Goal: Check status

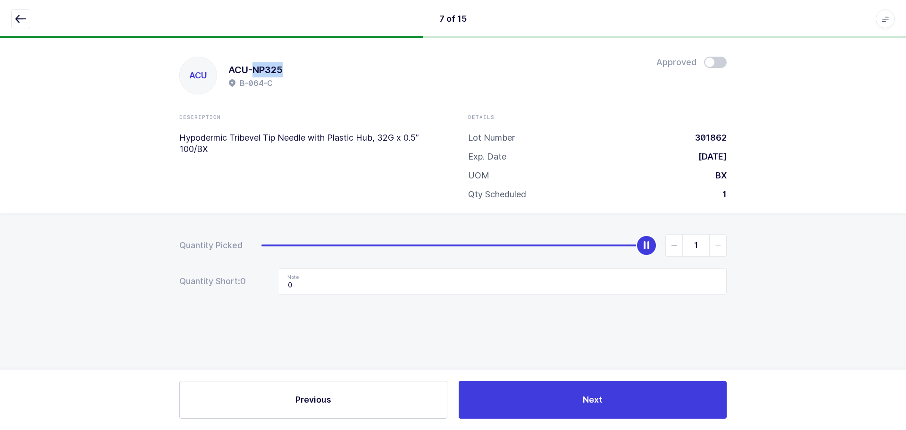
drag, startPoint x: 28, startPoint y: 14, endPoint x: 34, endPoint y: 15, distance: 5.3
click at [27, 14] on button "button" at bounding box center [20, 18] width 19 height 19
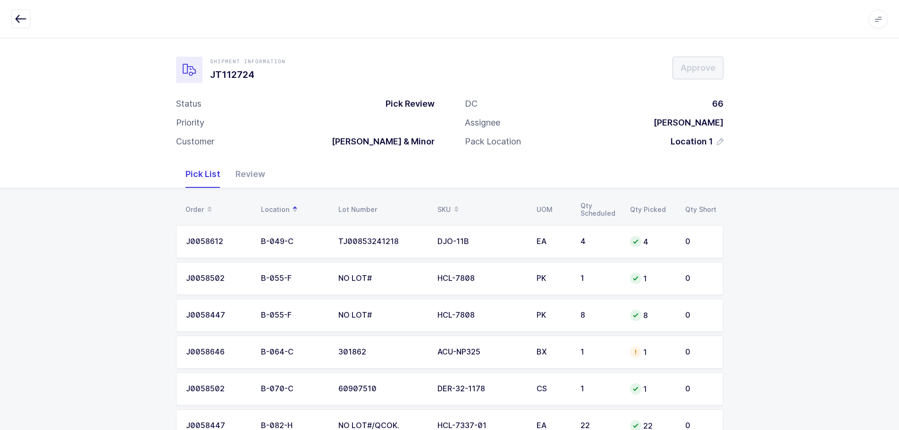
click at [250, 173] on div "Review" at bounding box center [250, 173] width 45 height 27
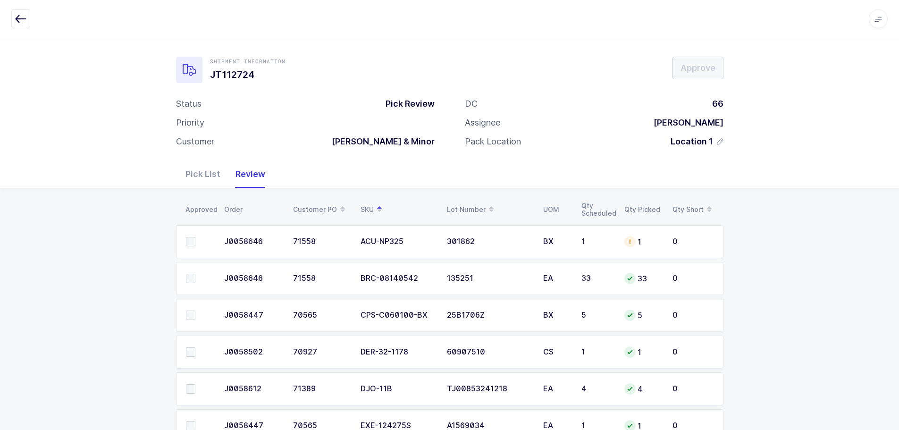
click at [13, 15] on button "button" at bounding box center [20, 18] width 19 height 19
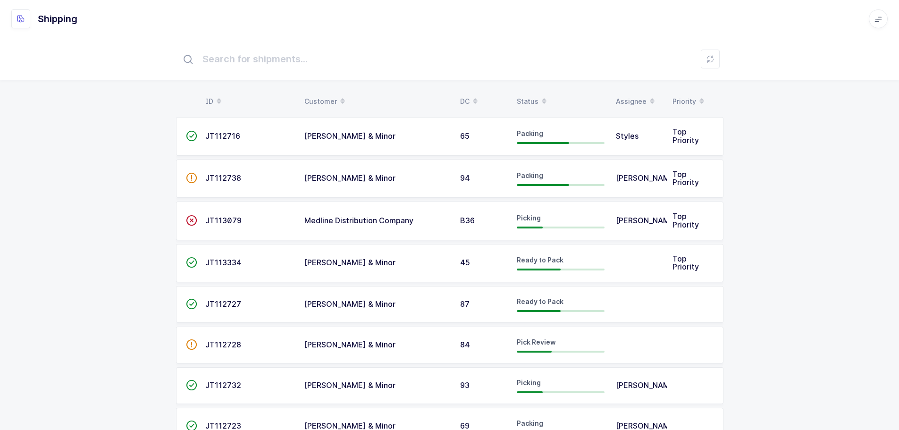
click at [530, 101] on div "Status" at bounding box center [561, 101] width 88 height 16
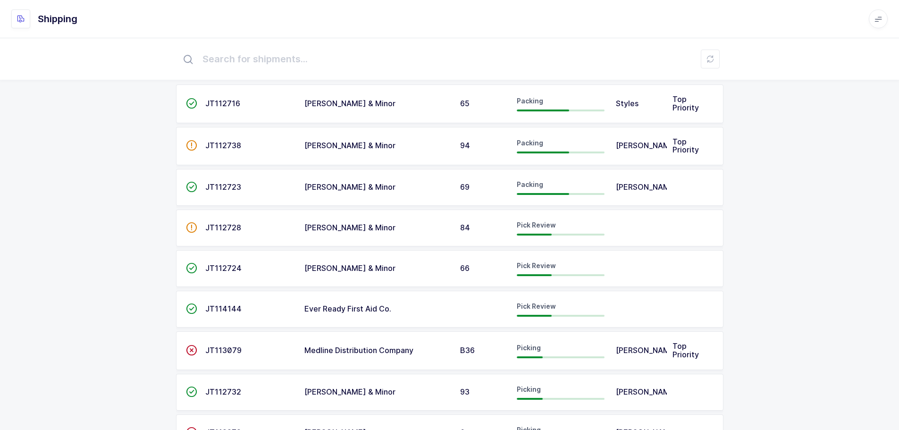
scroll to position [47, 0]
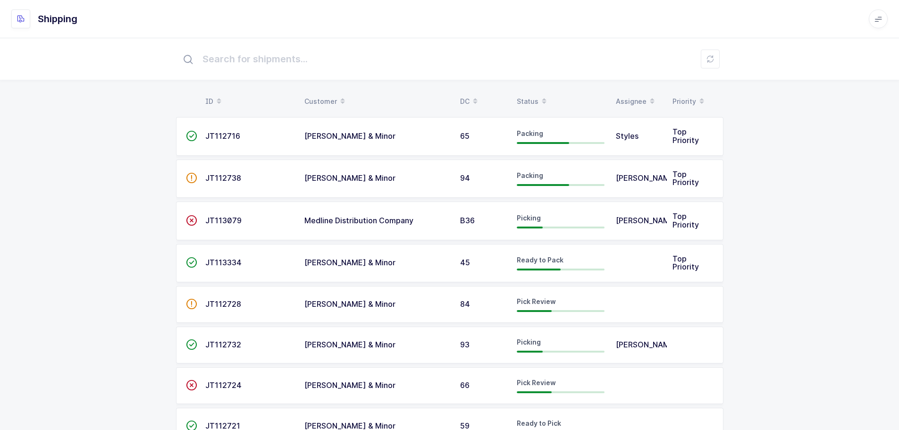
click at [527, 97] on div "Status" at bounding box center [561, 101] width 88 height 16
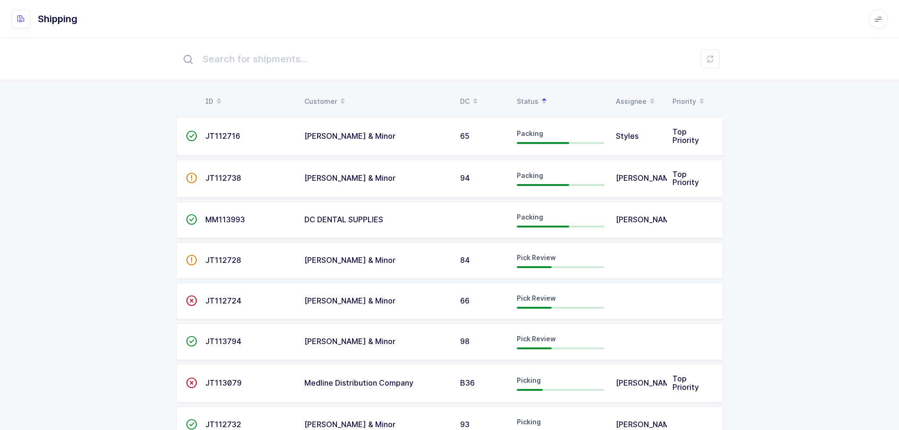
click at [227, 342] on span "JT113794" at bounding box center [223, 340] width 36 height 9
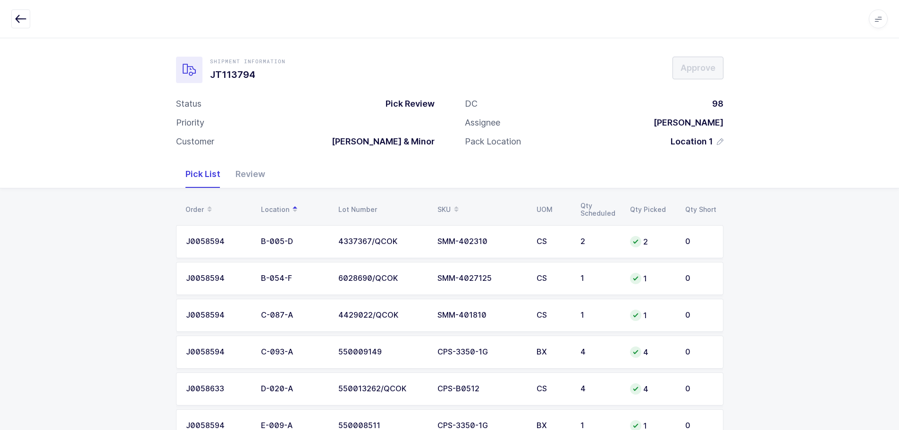
click at [26, 28] on div "Apps Core [GEOGRAPHIC_DATA] Admin Mission Control Purchasing [PERSON_NAME] Logo…" at bounding box center [449, 19] width 899 height 38
click at [20, 18] on icon "button" at bounding box center [20, 18] width 11 height 11
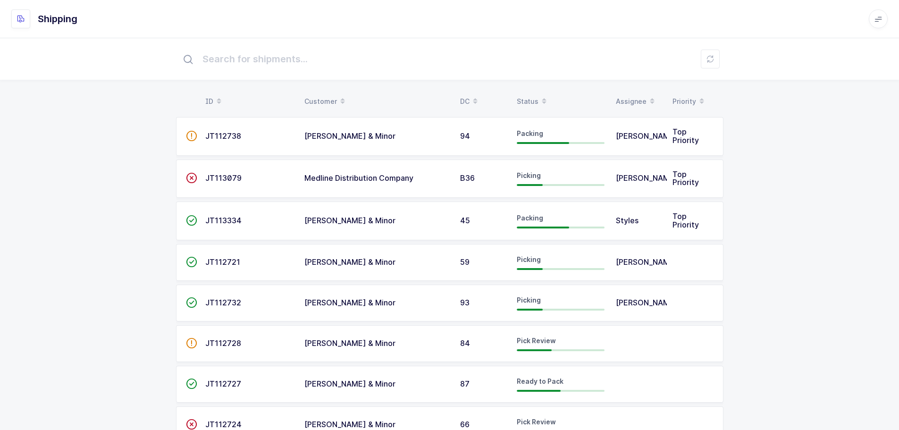
click at [526, 98] on div "Status" at bounding box center [561, 101] width 88 height 16
click at [529, 96] on div "Status" at bounding box center [561, 101] width 88 height 16
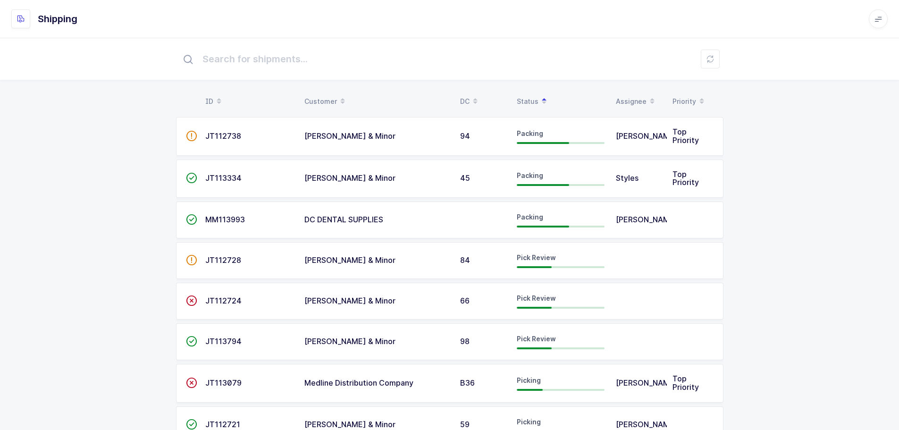
click at [225, 256] on td "JT112728" at bounding box center [249, 260] width 99 height 37
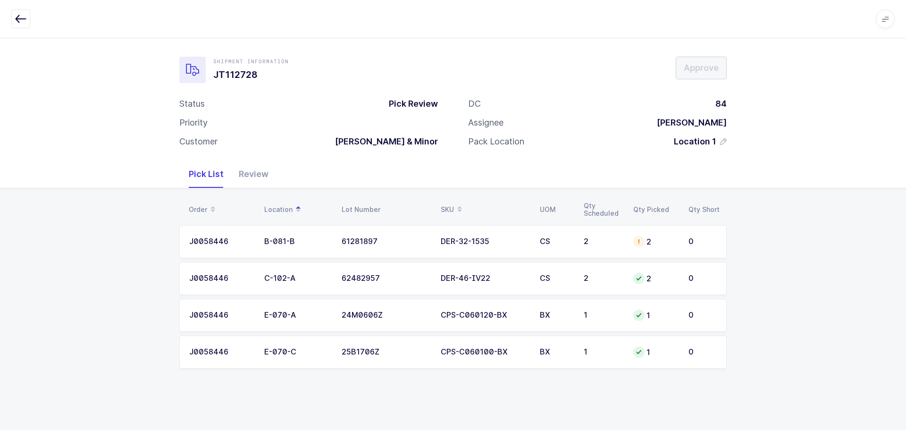
click at [17, 14] on icon "button" at bounding box center [20, 18] width 11 height 11
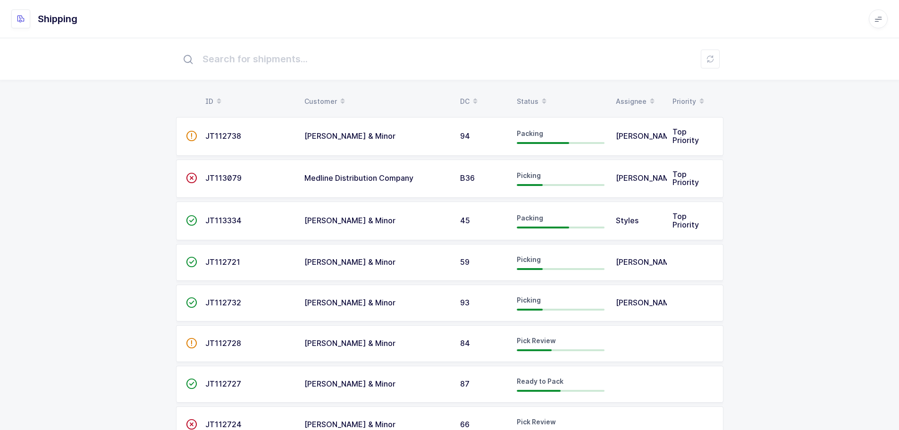
click at [527, 98] on div "Status" at bounding box center [561, 101] width 88 height 16
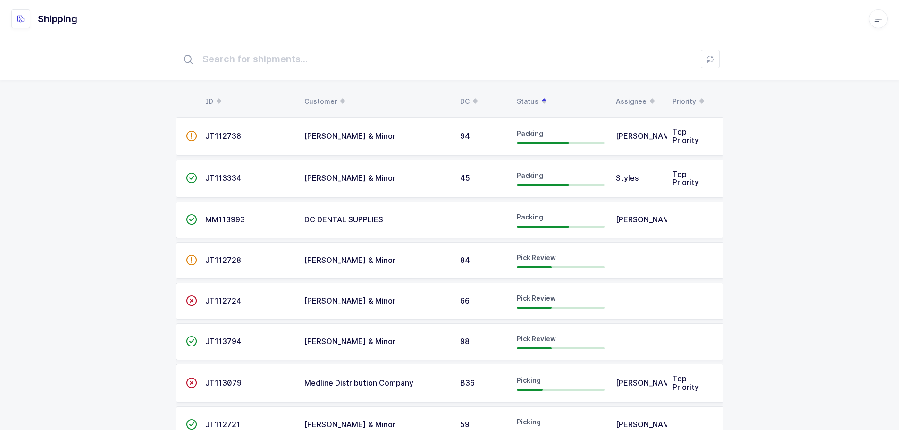
click at [492, 298] on div "66" at bounding box center [482, 301] width 45 height 8
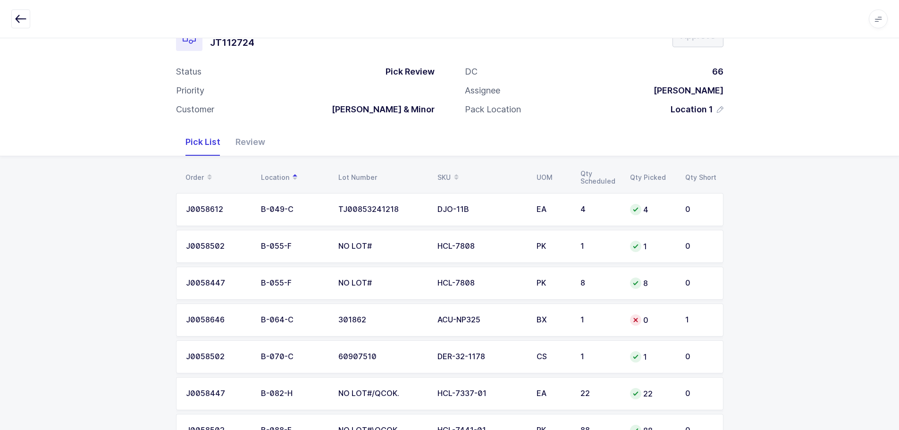
scroll to position [47, 0]
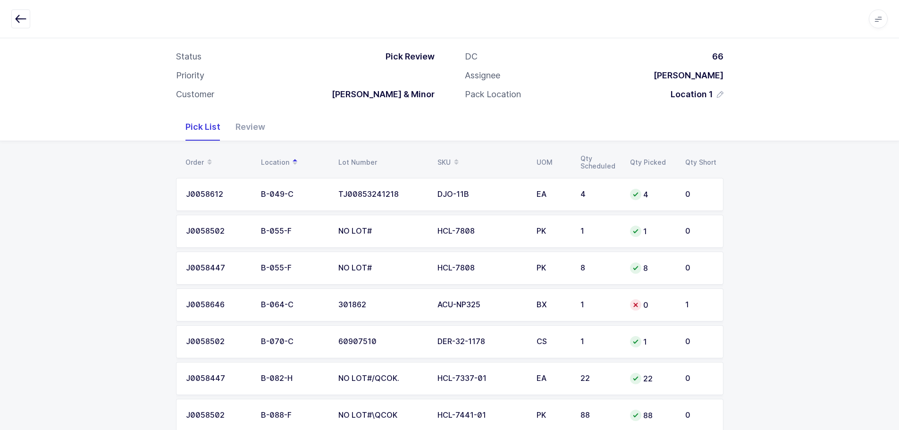
click at [27, 20] on button "button" at bounding box center [20, 18] width 19 height 19
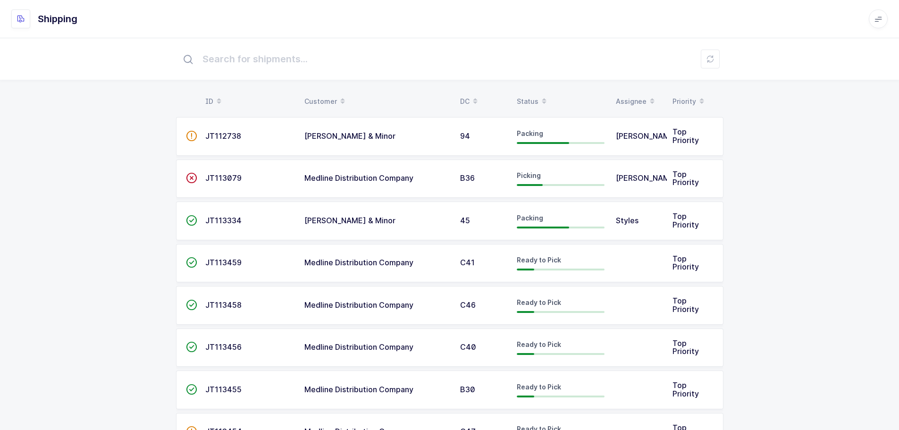
click at [531, 96] on div "Status" at bounding box center [561, 101] width 88 height 16
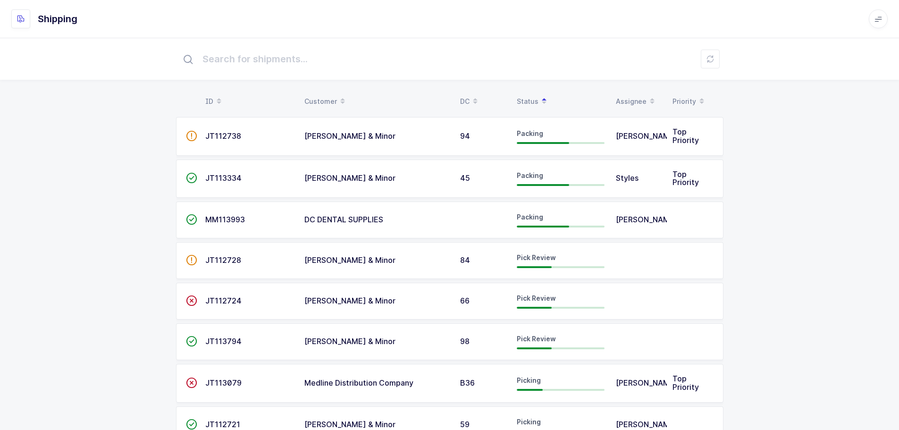
drag, startPoint x: 534, startPoint y: 96, endPoint x: 538, endPoint y: 100, distance: 5.7
click at [534, 96] on div "Status" at bounding box center [561, 101] width 88 height 16
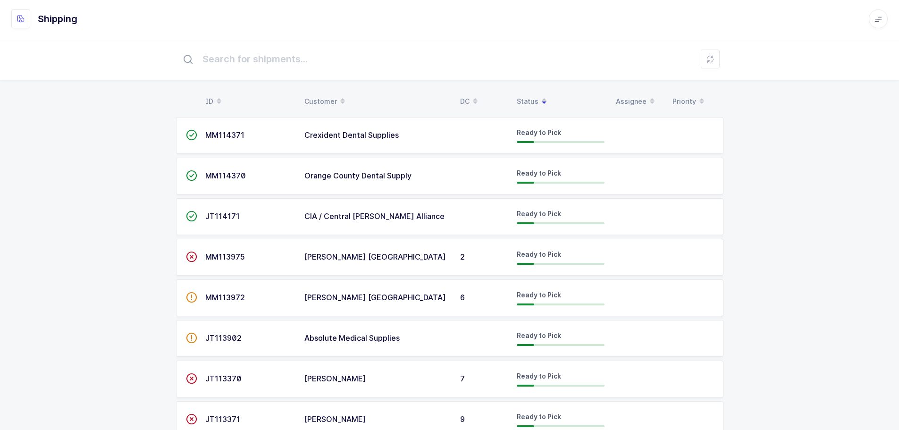
click at [519, 97] on div "Status" at bounding box center [561, 101] width 88 height 16
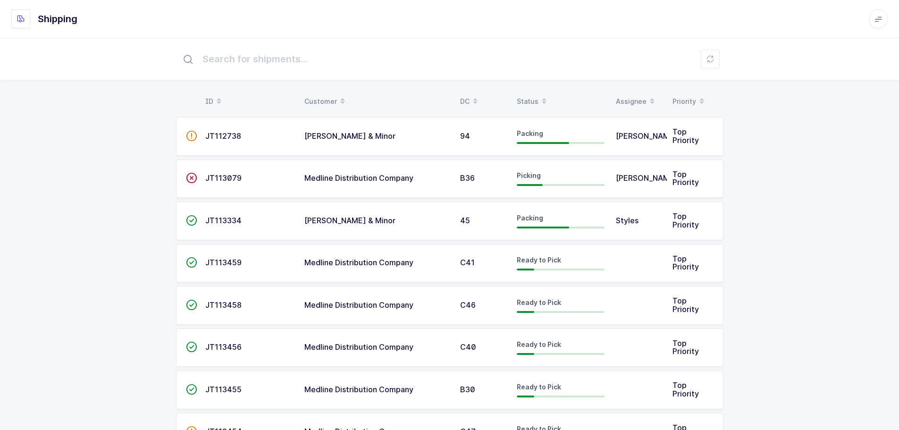
click at [519, 97] on div "Status" at bounding box center [561, 101] width 88 height 16
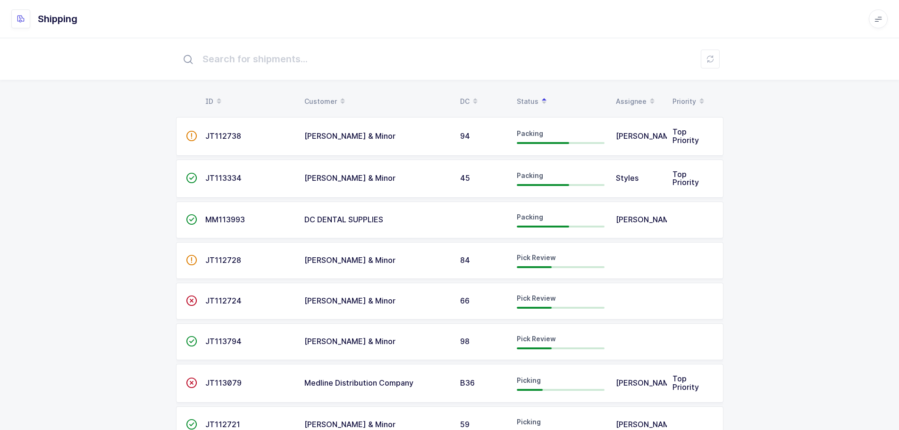
click at [522, 95] on div "Status" at bounding box center [561, 101] width 88 height 16
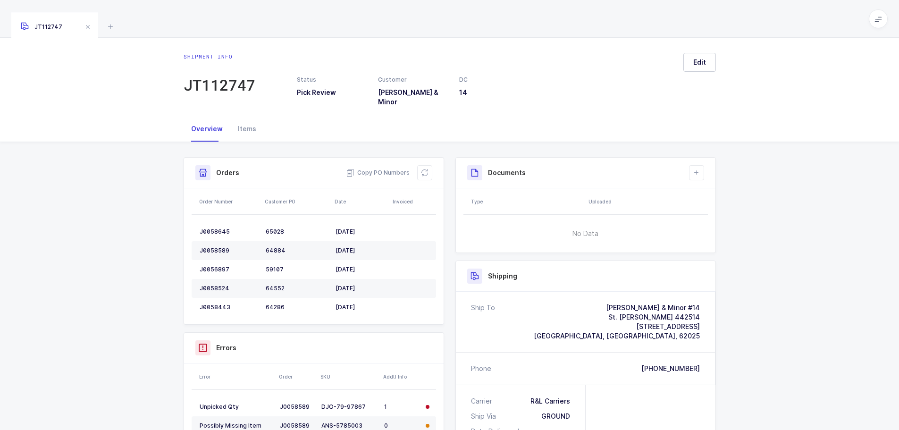
click at [109, 22] on icon at bounding box center [110, 26] width 11 height 11
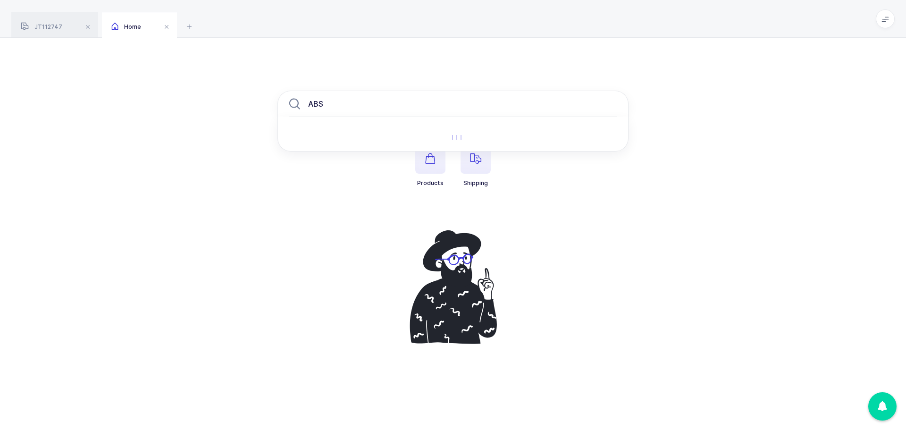
type input "ABSO"
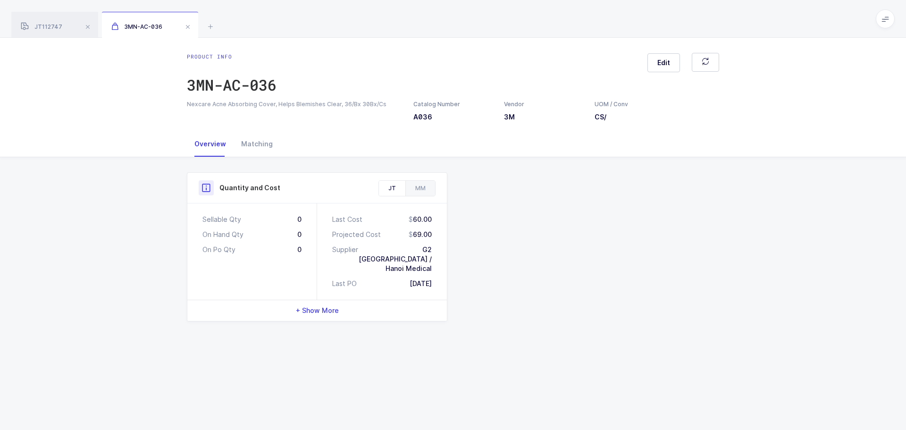
click at [184, 29] on span at bounding box center [187, 26] width 11 height 11
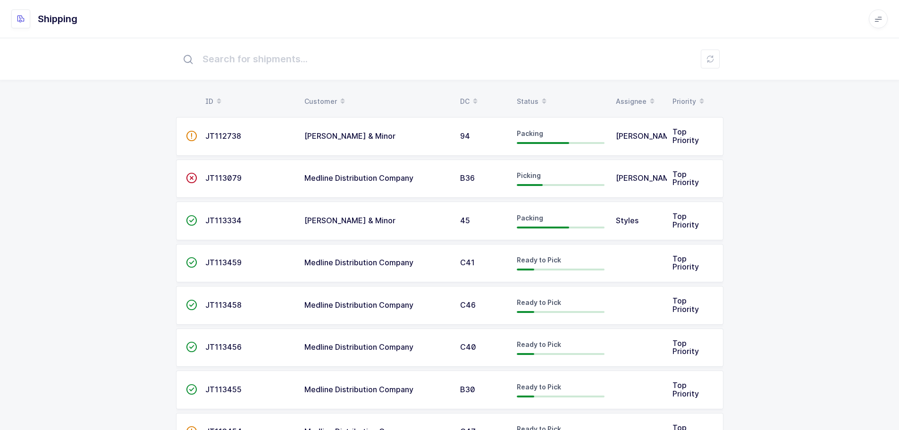
click at [530, 103] on div "Status" at bounding box center [561, 101] width 88 height 16
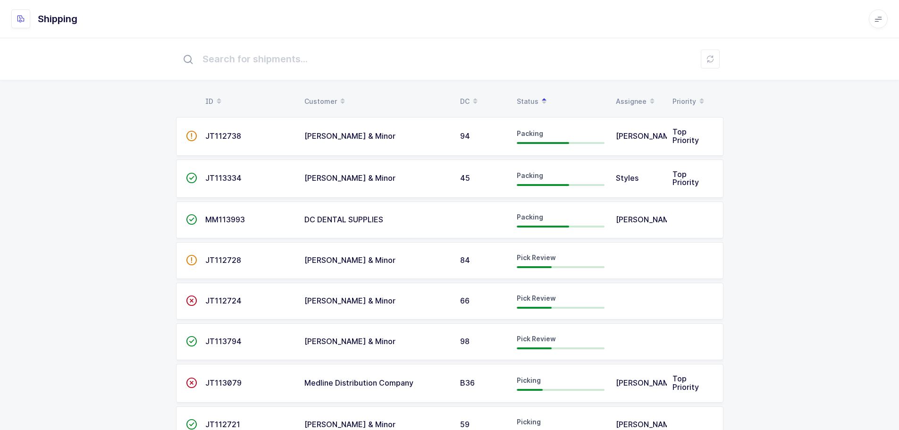
click at [322, 99] on div "Customer" at bounding box center [376, 101] width 144 height 16
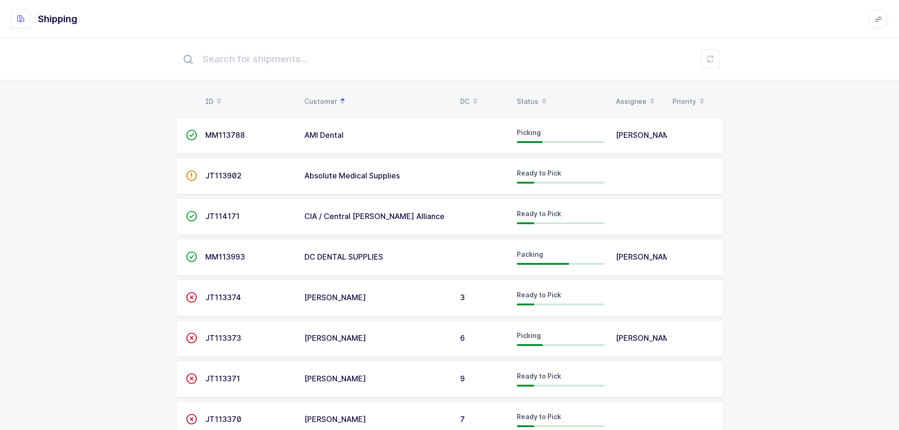
click at [222, 179] on span "JT113902" at bounding box center [223, 175] width 36 height 9
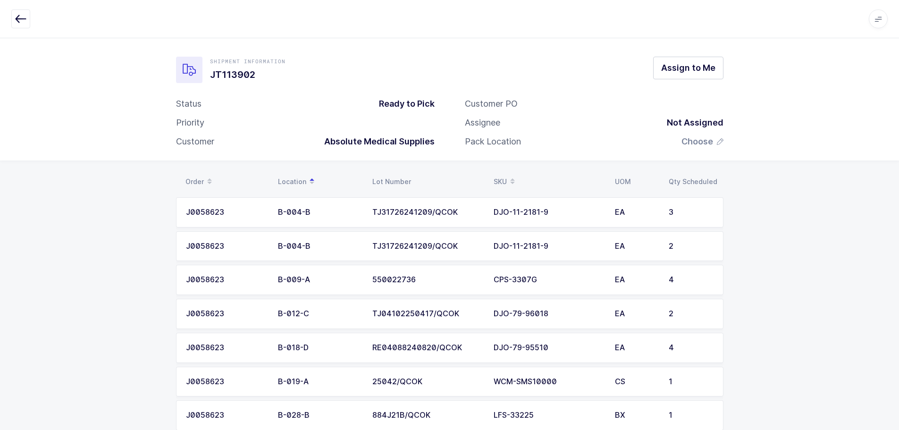
click at [22, 22] on icon "button" at bounding box center [20, 18] width 11 height 11
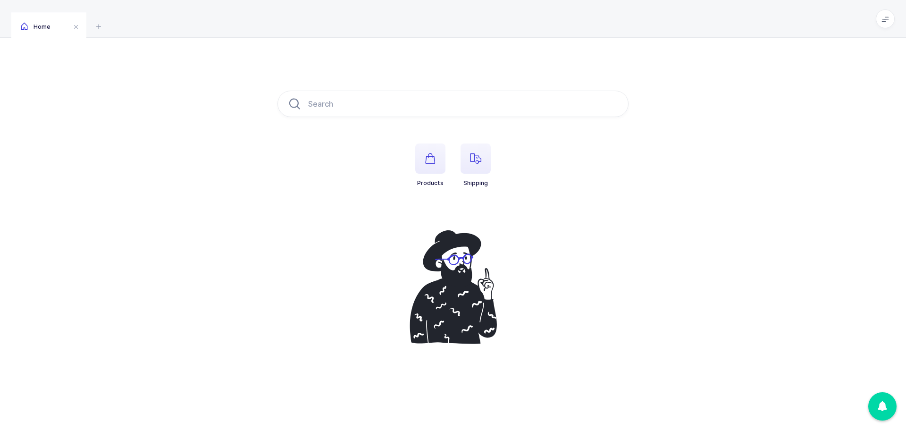
click at [471, 155] on icon "button" at bounding box center [475, 158] width 11 height 11
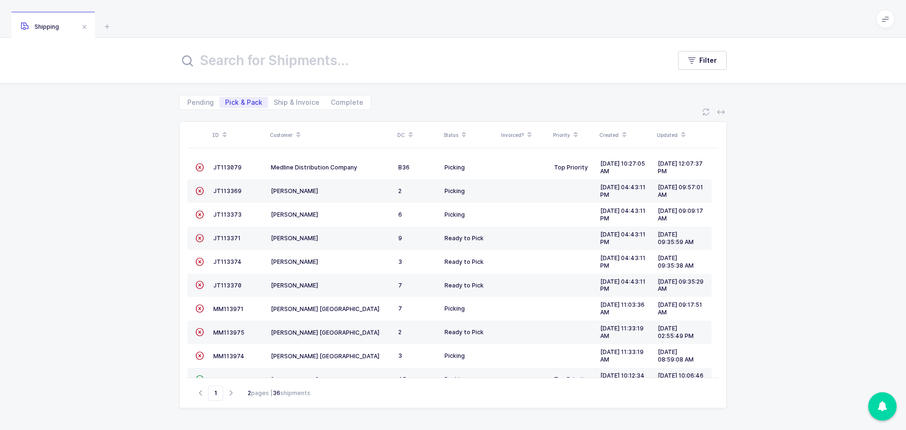
click at [286, 133] on div "Customer" at bounding box center [331, 135] width 122 height 16
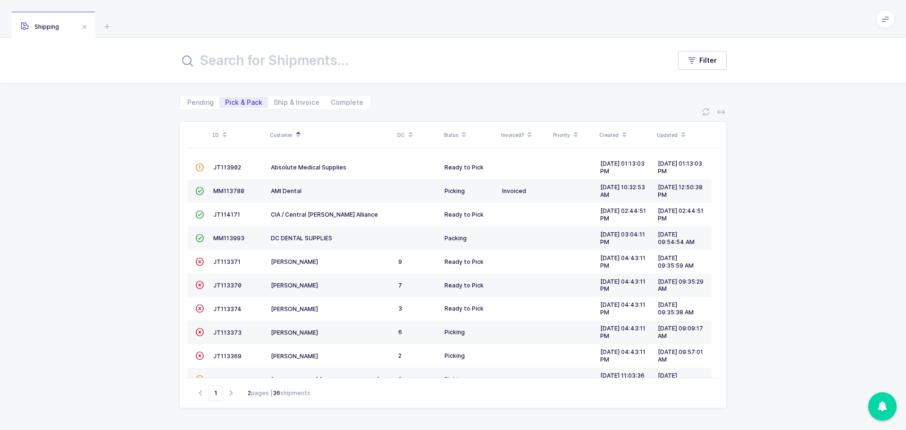
click at [295, 99] on span "Ship & Invoice" at bounding box center [297, 102] width 46 height 7
click at [274, 99] on input "Ship & Invoice" at bounding box center [271, 100] width 6 height 6
radio input "true"
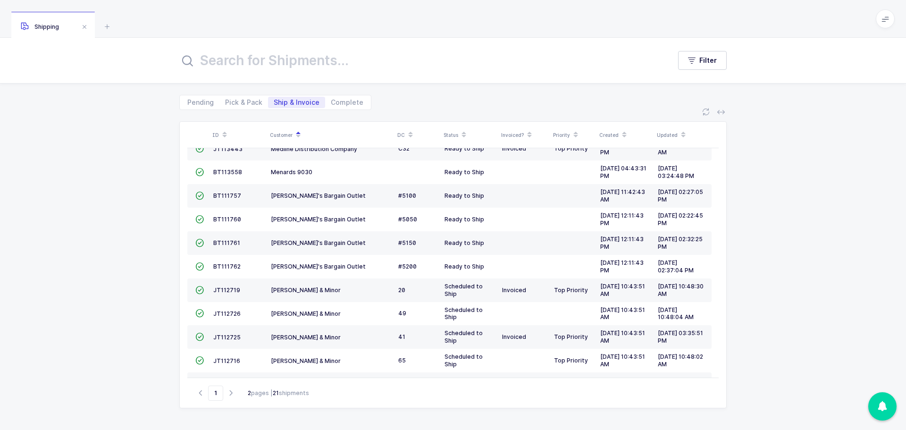
scroll to position [257, 0]
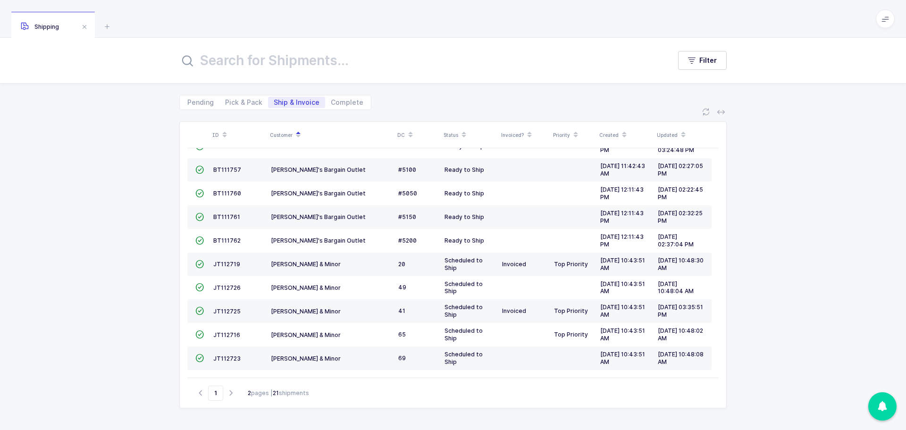
click at [241, 105] on span "Pick & Pack" at bounding box center [243, 102] width 37 height 7
click at [226, 103] on input "Pick & Pack" at bounding box center [222, 100] width 6 height 6
radio input "true"
radio input "false"
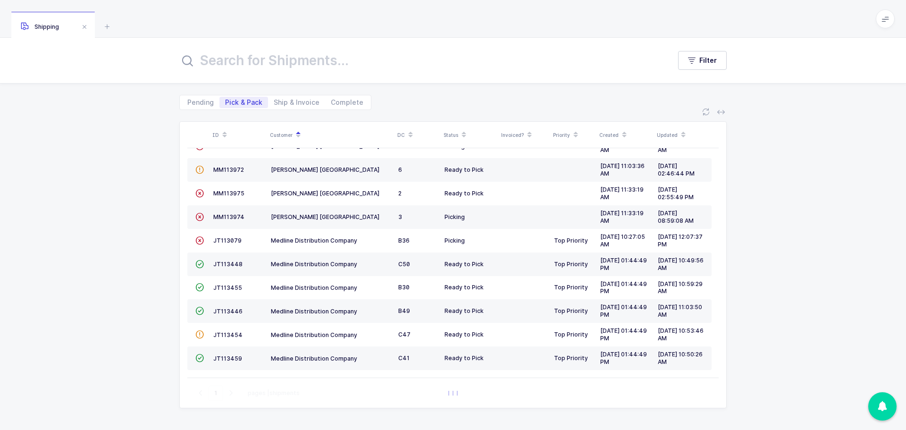
click at [201, 104] on span "Pending" at bounding box center [200, 102] width 26 height 7
click at [188, 103] on input "Pending" at bounding box center [185, 100] width 6 height 6
radio input "true"
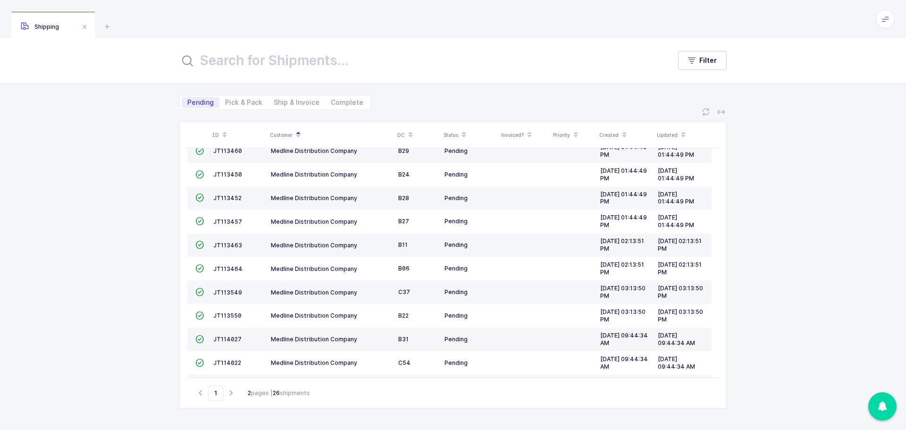
scroll to position [0, 0]
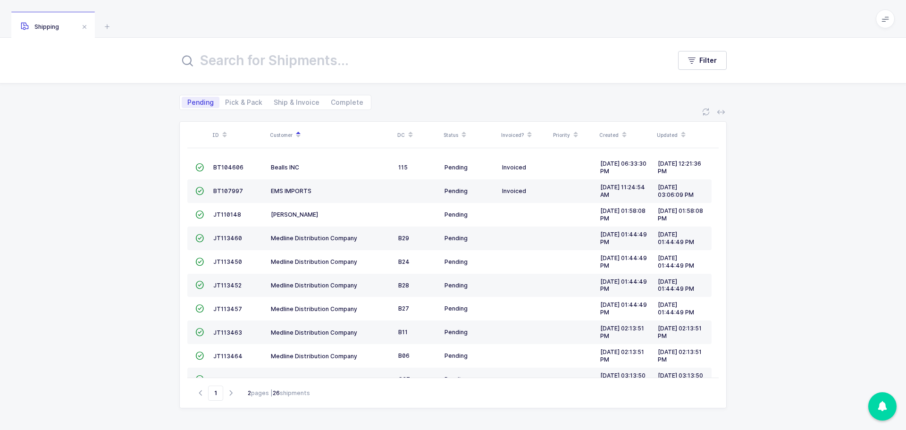
click at [233, 102] on span "Pick & Pack" at bounding box center [243, 102] width 37 height 7
click at [226, 102] on input "Pick & Pack" at bounding box center [222, 100] width 6 height 6
radio input "true"
radio input "false"
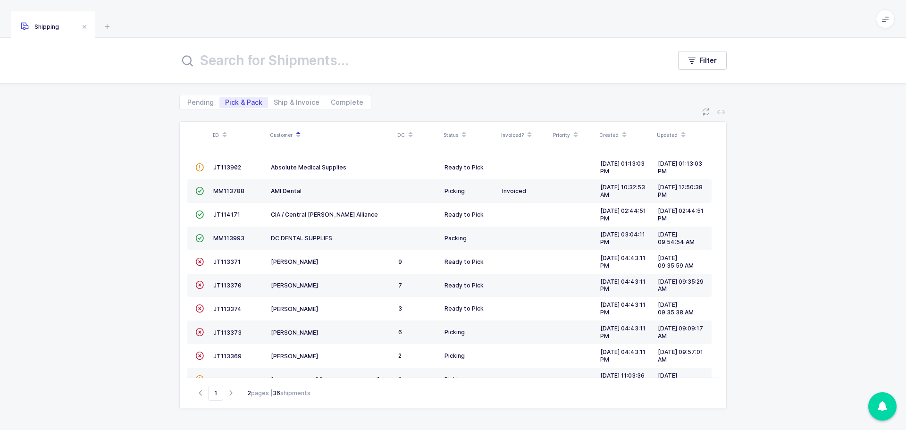
click at [298, 102] on span "Ship & Invoice" at bounding box center [297, 102] width 46 height 7
click at [274, 102] on input "Ship & Invoice" at bounding box center [271, 100] width 6 height 6
radio input "true"
radio input "false"
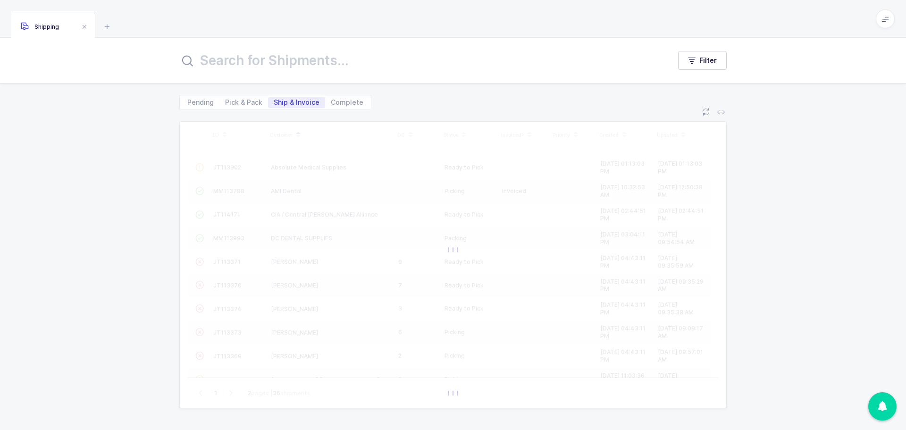
click at [354, 104] on span "Complete" at bounding box center [347, 102] width 33 height 7
click at [331, 103] on input "Complete" at bounding box center [328, 100] width 6 height 6
radio input "true"
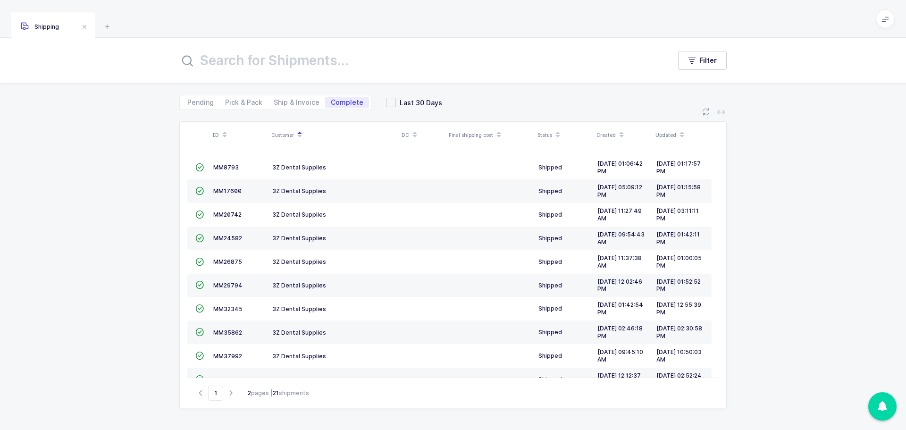
drag, startPoint x: 268, startPoint y: 104, endPoint x: 275, endPoint y: 105, distance: 6.6
click at [268, 104] on span "Ship & Invoice" at bounding box center [296, 102] width 57 height 11
click at [268, 103] on input "Ship & Invoice" at bounding box center [271, 100] width 6 height 6
radio input "true"
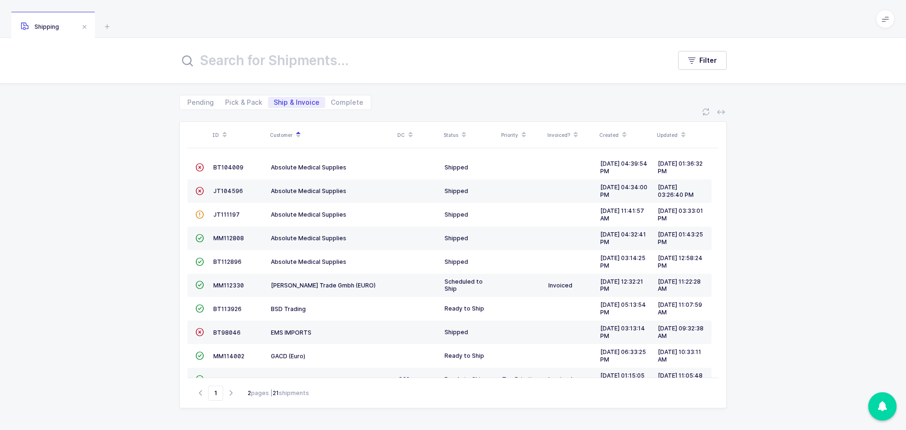
click at [337, 97] on span "Complete" at bounding box center [347, 102] width 44 height 11
click at [331, 97] on input "Complete" at bounding box center [328, 100] width 6 height 6
radio input "true"
radio input "false"
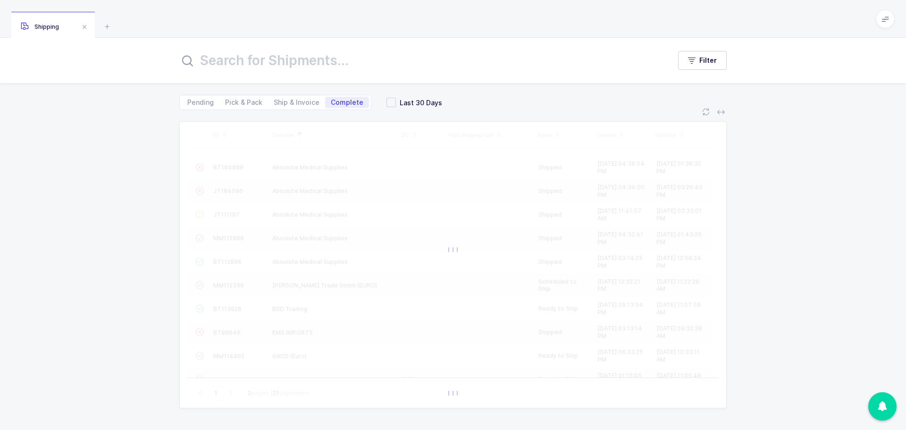
click at [283, 68] on input "text" at bounding box center [419, 60] width 480 height 23
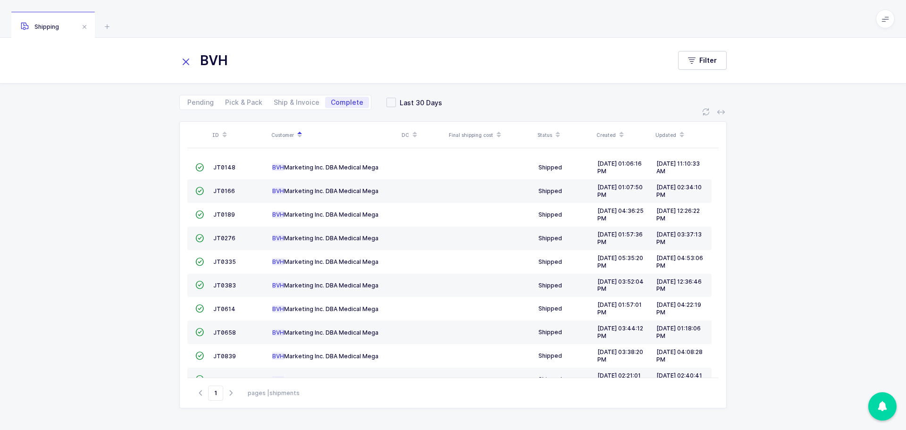
type input "BVH"
click at [614, 131] on div "Created" at bounding box center [622, 135] width 53 height 16
click at [603, 136] on div "Created" at bounding box center [622, 135] width 53 height 16
click at [102, 25] on icon at bounding box center [106, 26] width 11 height 11
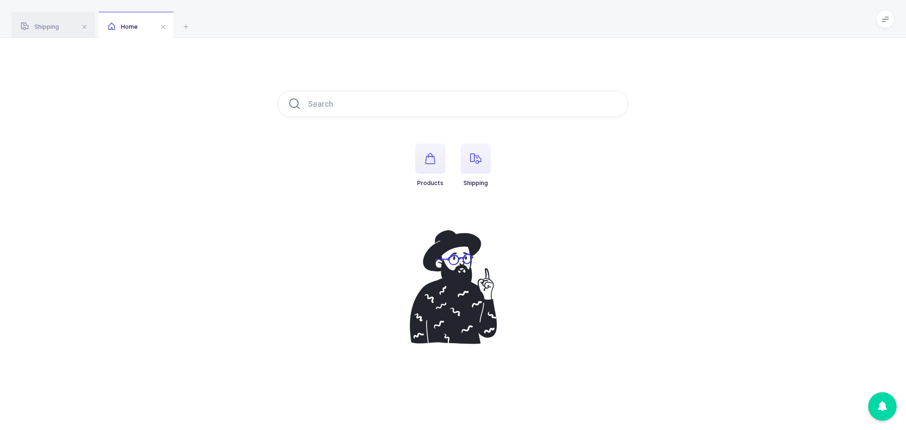
click at [482, 151] on span "button" at bounding box center [476, 158] width 30 height 30
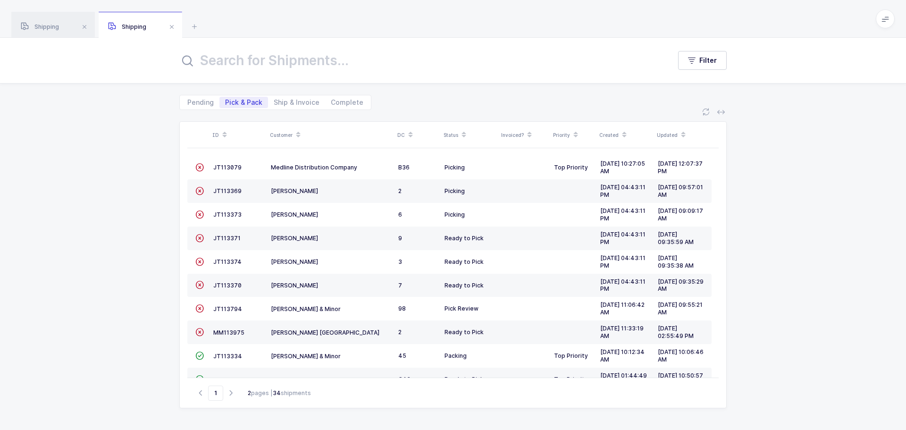
click at [226, 309] on span "JT113794" at bounding box center [227, 308] width 29 height 7
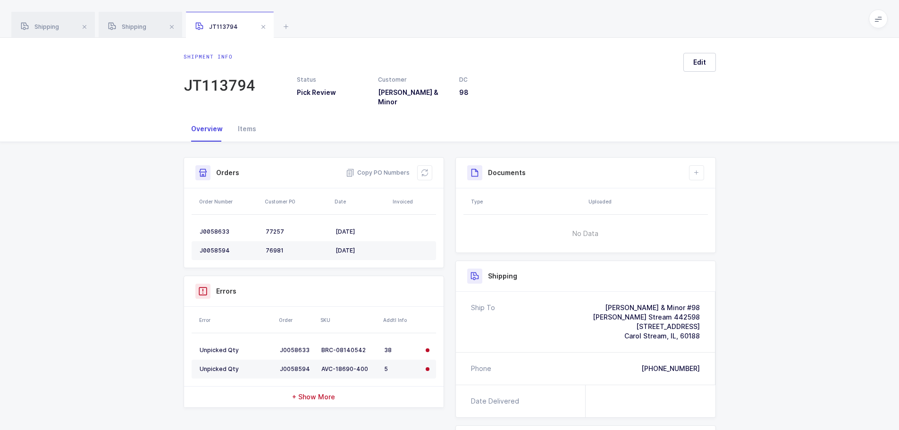
click at [427, 165] on button at bounding box center [424, 172] width 15 height 15
click at [261, 27] on span at bounding box center [263, 26] width 11 height 11
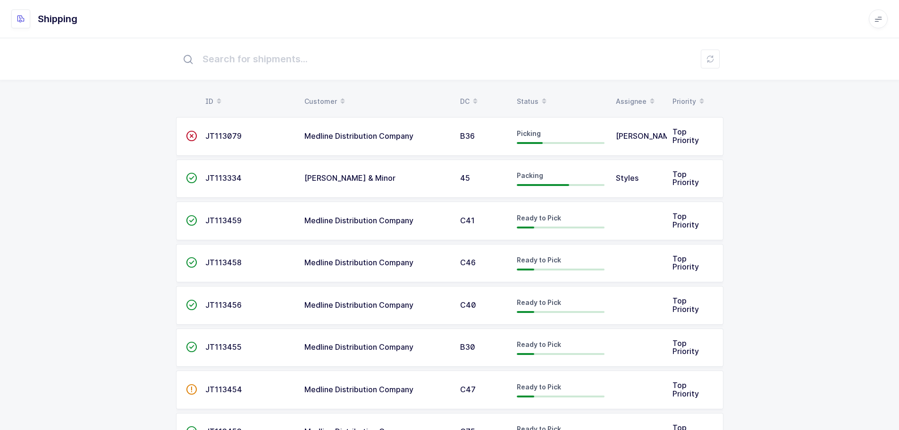
click at [535, 102] on div "Status" at bounding box center [561, 101] width 88 height 16
click at [531, 97] on div "Status" at bounding box center [561, 101] width 88 height 16
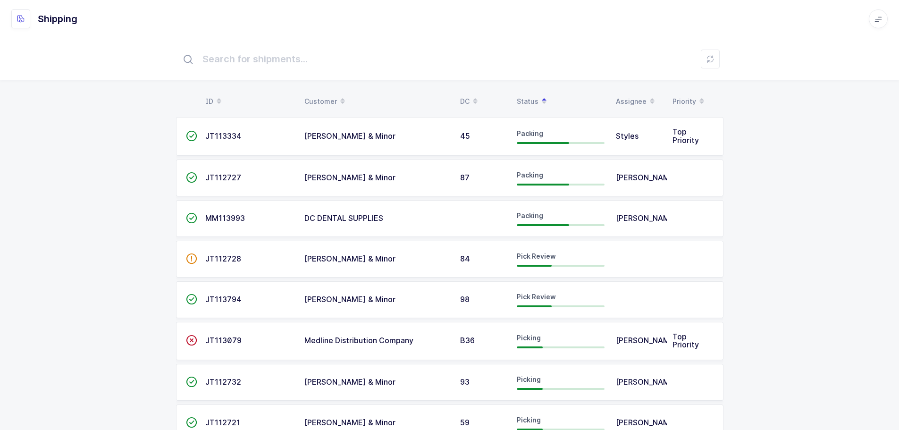
click at [341, 268] on td "[PERSON_NAME] & Minor" at bounding box center [377, 259] width 156 height 37
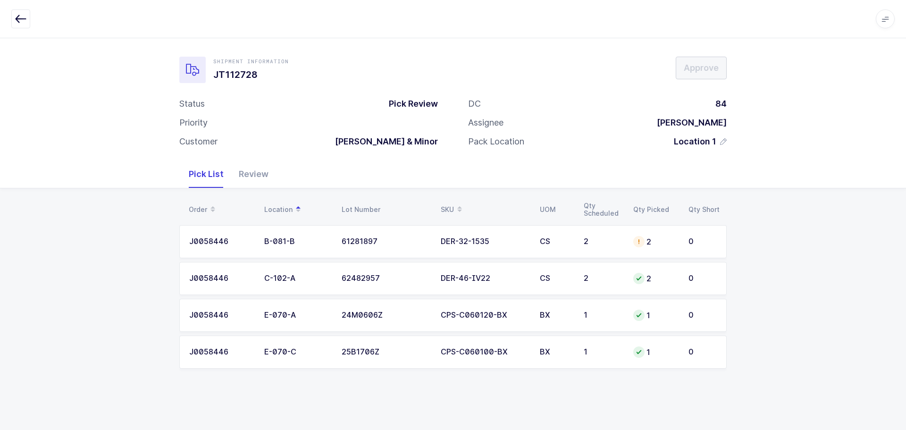
drag, startPoint x: 236, startPoint y: 163, endPoint x: 241, endPoint y: 178, distance: 15.7
click at [236, 168] on div "Review" at bounding box center [253, 173] width 45 height 27
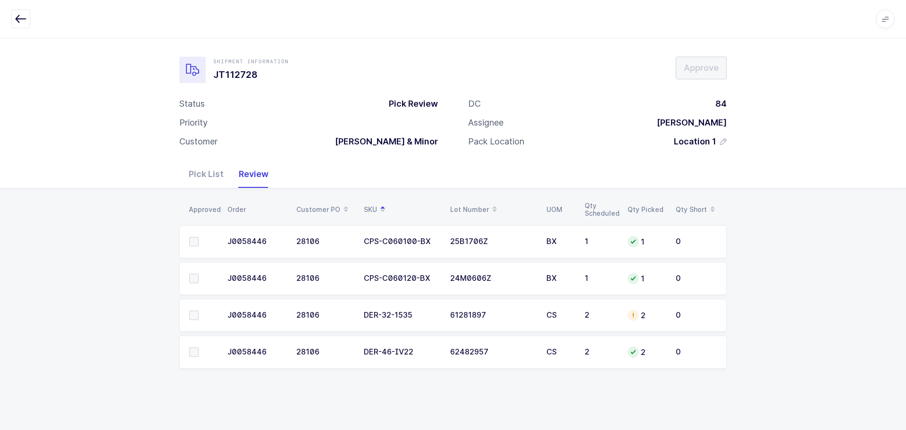
click at [14, 21] on button "button" at bounding box center [20, 18] width 19 height 19
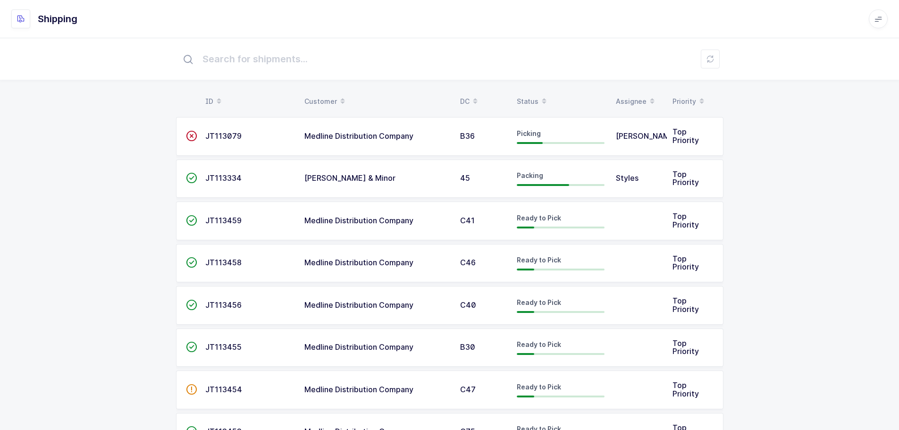
click at [533, 96] on div "Status" at bounding box center [561, 101] width 88 height 16
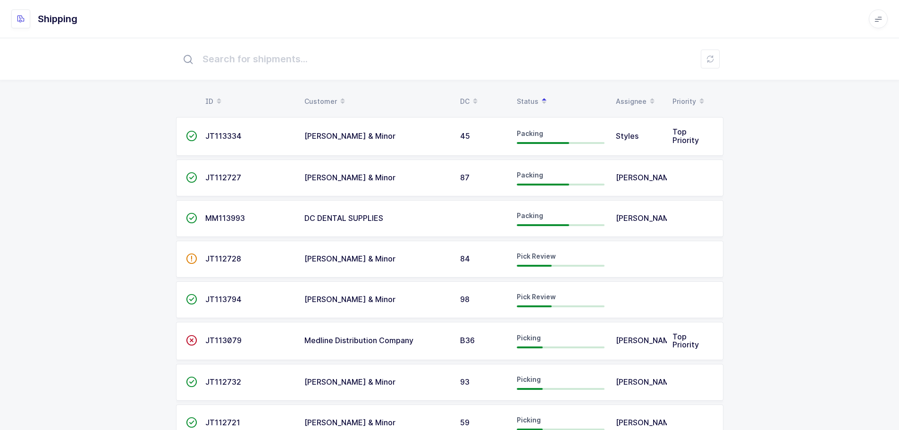
click at [497, 285] on td "98" at bounding box center [482, 299] width 57 height 37
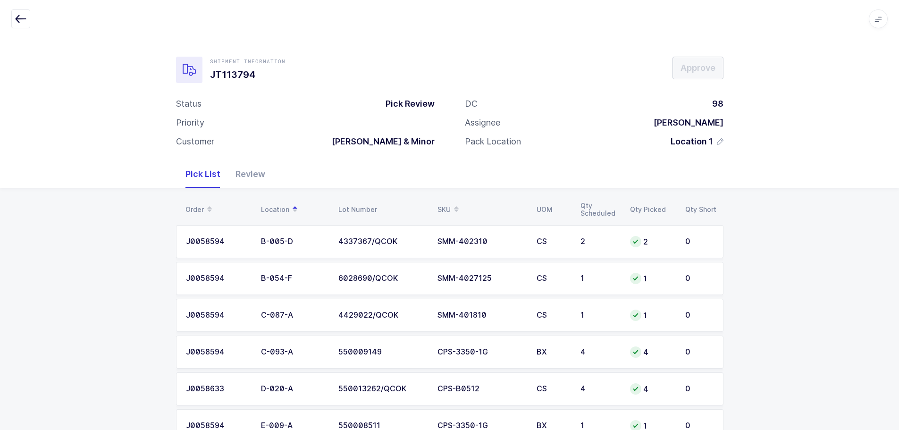
scroll to position [256, 0]
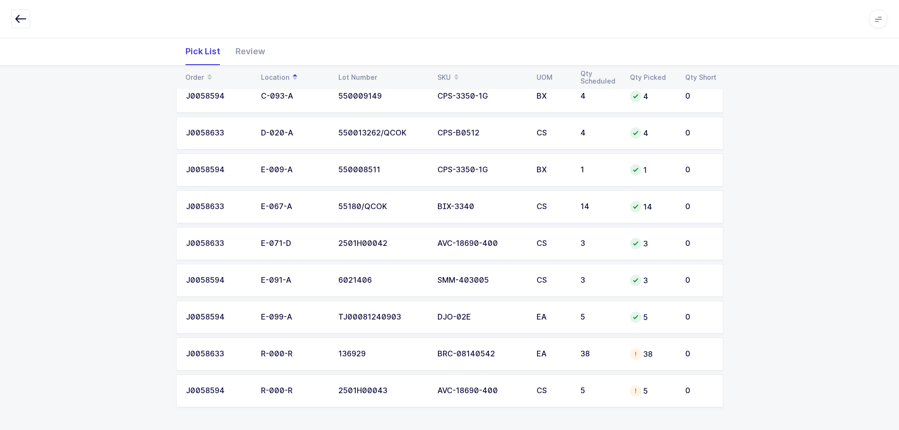
click at [241, 55] on div "Review" at bounding box center [250, 51] width 45 height 27
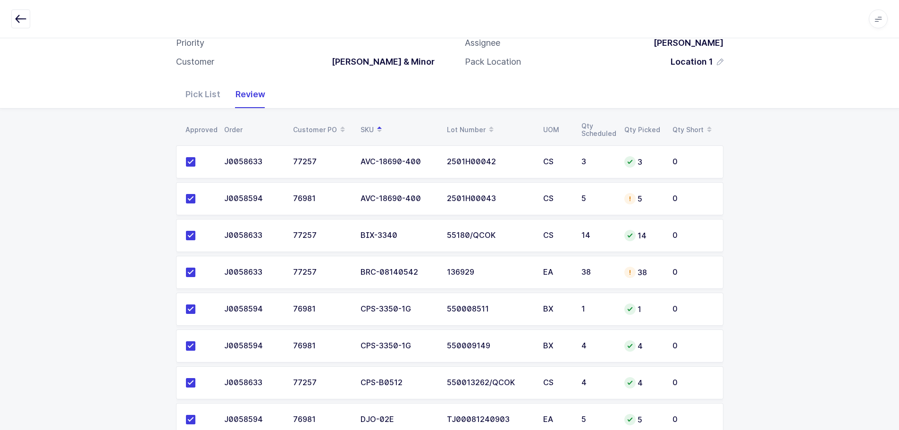
scroll to position [0, 0]
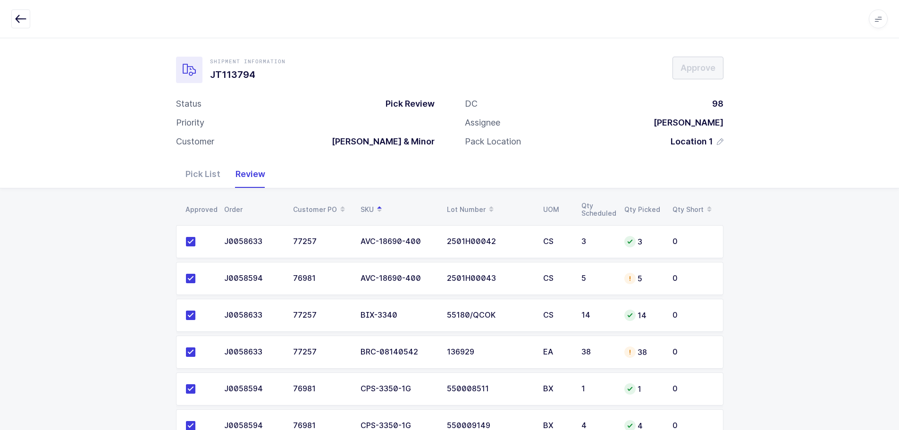
click at [190, 181] on div "Pick List" at bounding box center [203, 173] width 50 height 27
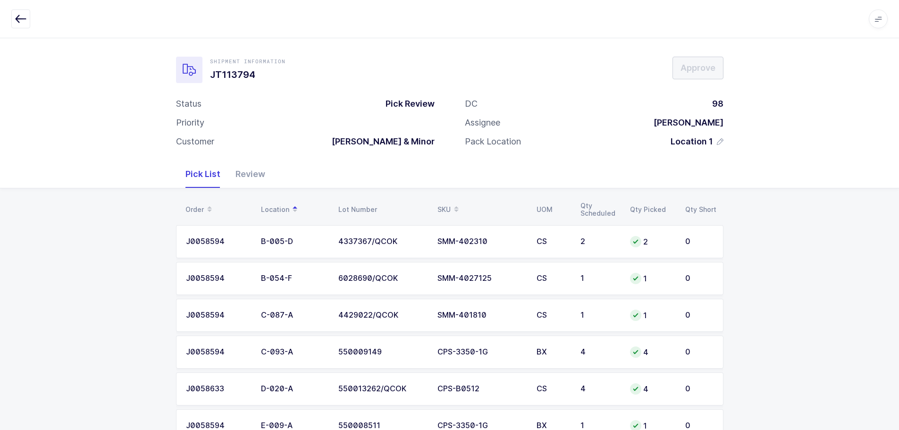
click at [787, 251] on div "Order Location Lot Number SKU UOM Qty Scheduled Qty Picked Qty Short J0058594 B…" at bounding box center [449, 436] width 899 height 497
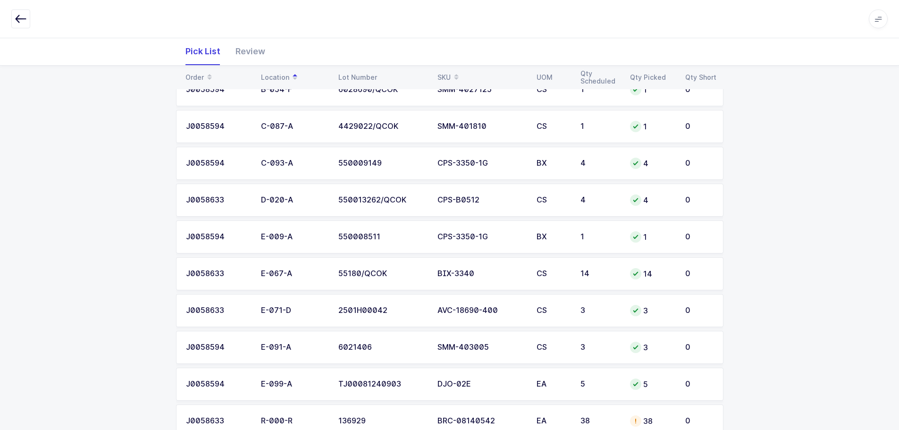
scroll to position [256, 0]
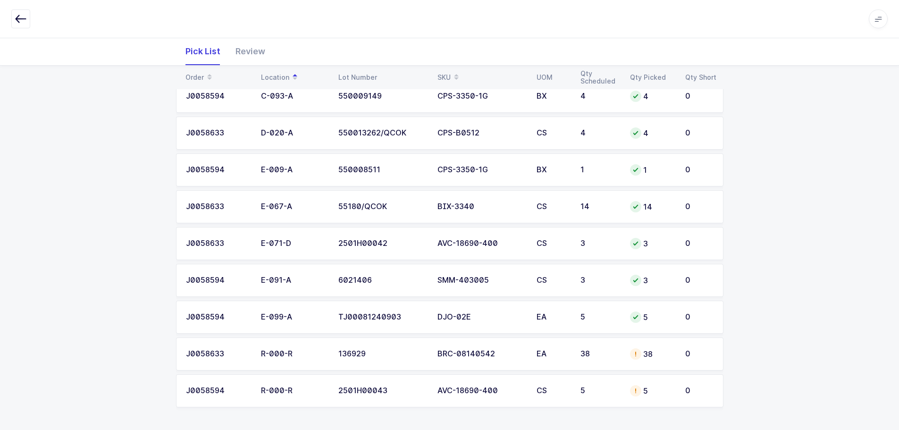
click at [636, 358] on div at bounding box center [635, 353] width 11 height 11
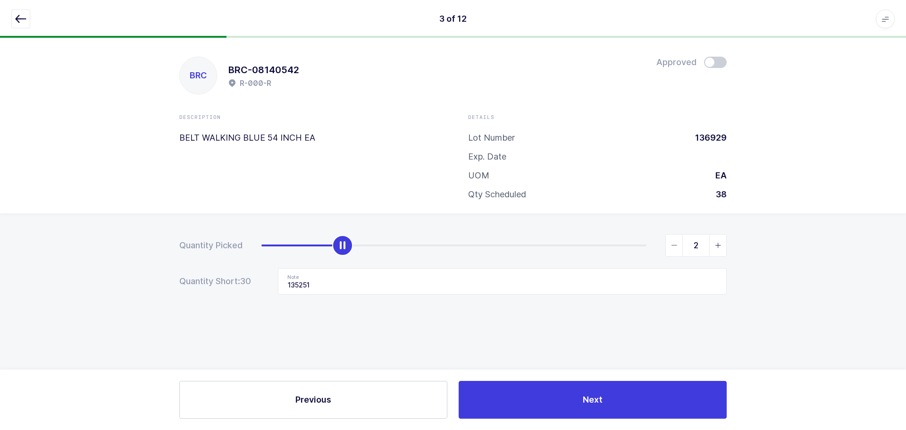
type input "0"
drag, startPoint x: 644, startPoint y: 243, endPoint x: 44, endPoint y: 269, distance: 600.7
click at [42, 262] on div "Quantity Picked 0 Quantity Short: 38 Note 135251" at bounding box center [453, 297] width 906 height 168
drag, startPoint x: 330, startPoint y: 283, endPoint x: 221, endPoint y: 286, distance: 108.6
click at [223, 282] on div "Quantity Short: 38 Note 135251" at bounding box center [452, 281] width 547 height 26
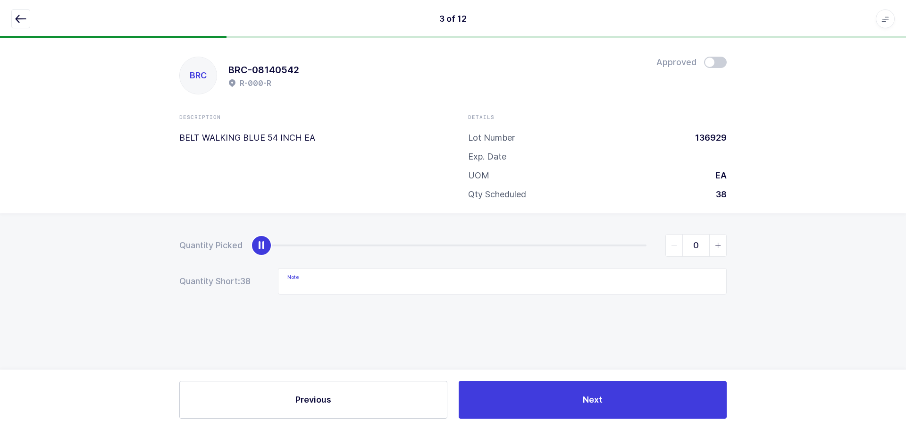
click at [20, 15] on icon "button" at bounding box center [20, 18] width 11 height 11
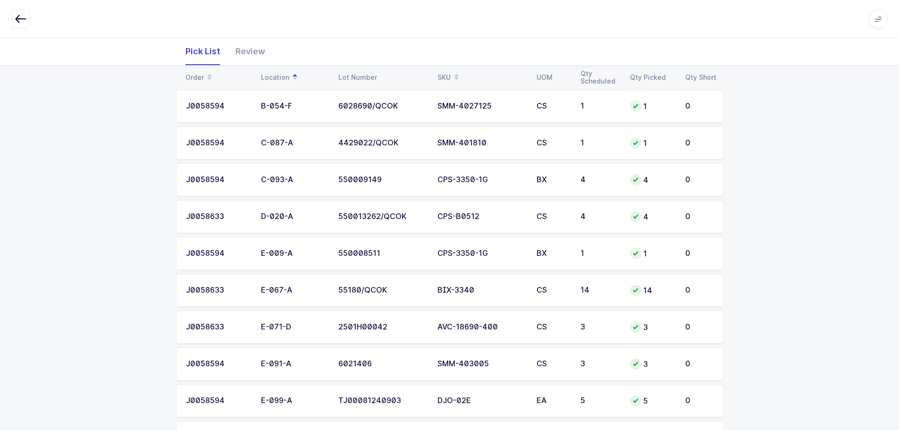
scroll to position [256, 0]
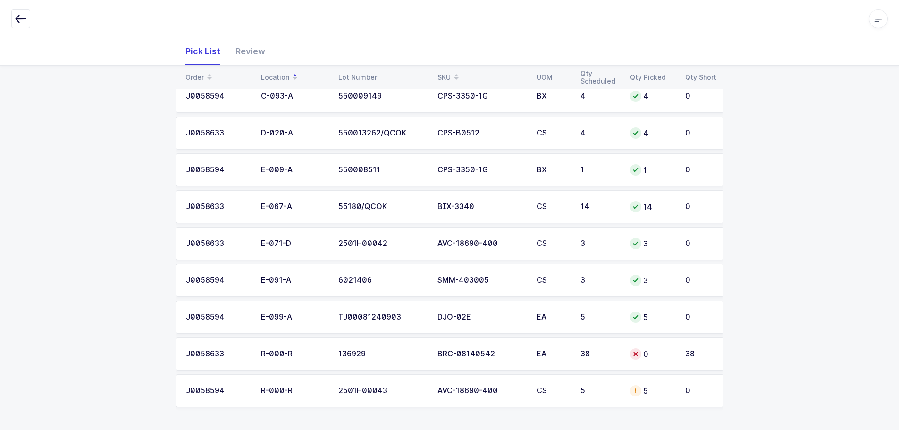
click at [600, 379] on td "5" at bounding box center [600, 390] width 50 height 33
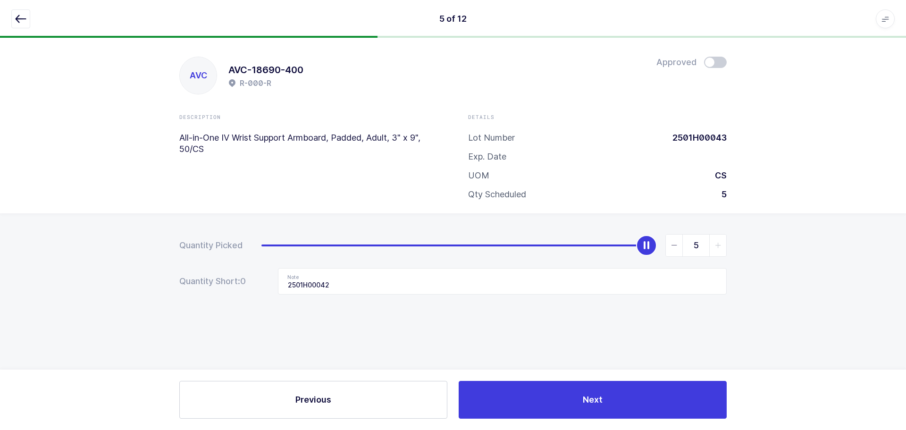
click at [20, 20] on icon "button" at bounding box center [20, 18] width 11 height 11
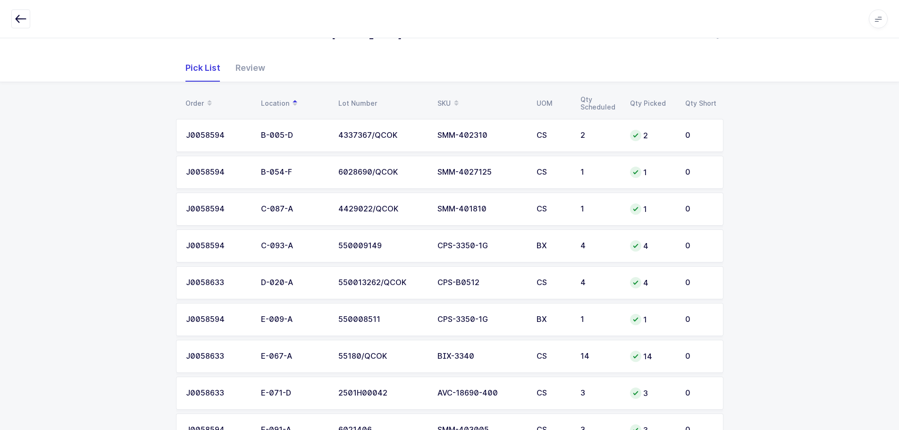
scroll to position [256, 0]
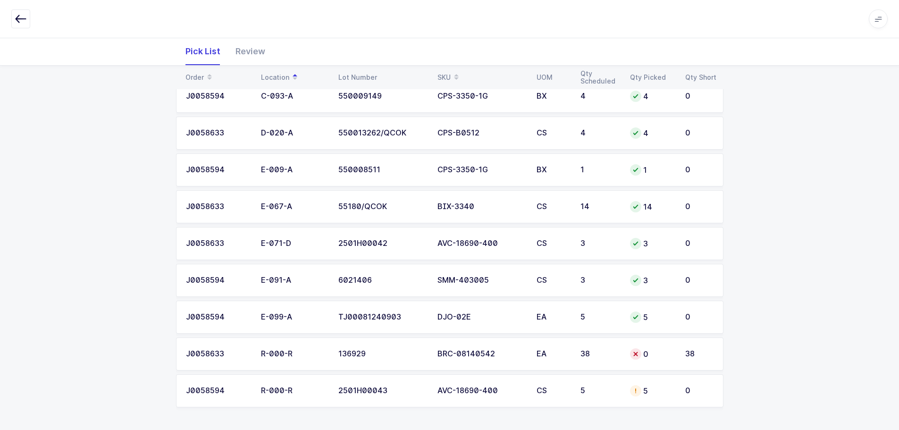
click at [668, 395] on div "5" at bounding box center [652, 390] width 44 height 11
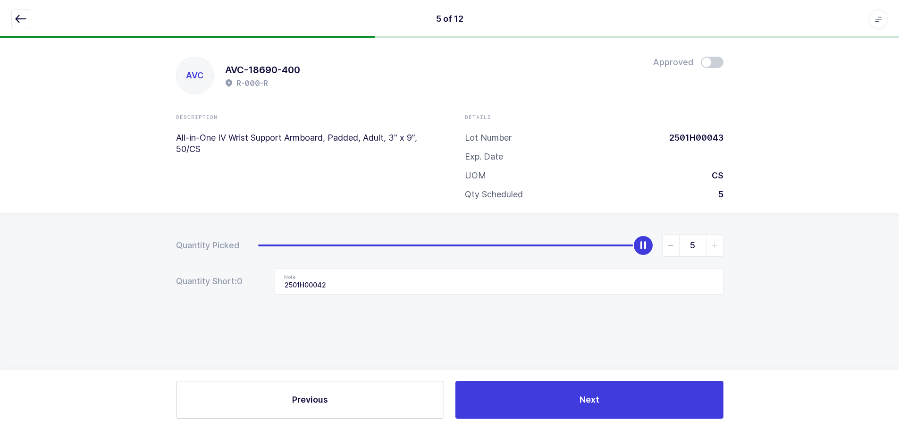
scroll to position [0, 0]
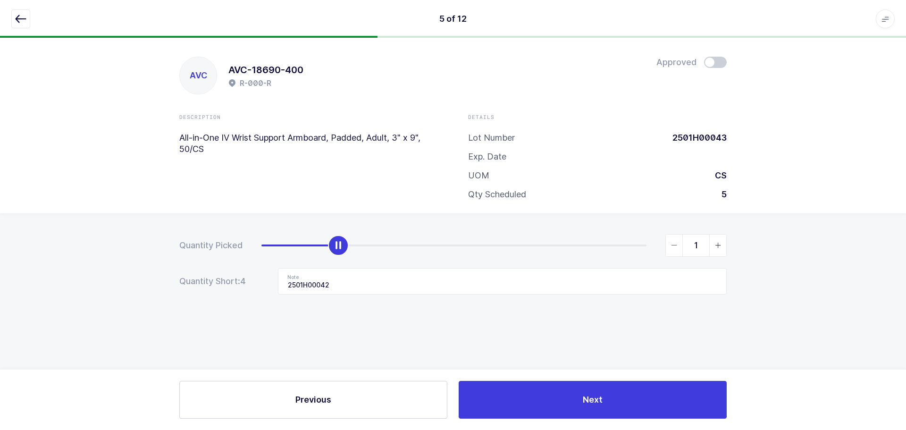
type input "0"
drag, startPoint x: 641, startPoint y: 244, endPoint x: 80, endPoint y: 299, distance: 563.7
click at [0, 293] on html "5 of 12 Apps Core Warehouse Admin Mission Control Purchasing Baltazar N. Logout…" at bounding box center [453, 215] width 906 height 430
drag, startPoint x: 360, startPoint y: 281, endPoint x: 230, endPoint y: 286, distance: 130.3
click at [230, 286] on div "Quantity Short: 5 Note 2501H00042" at bounding box center [452, 281] width 547 height 26
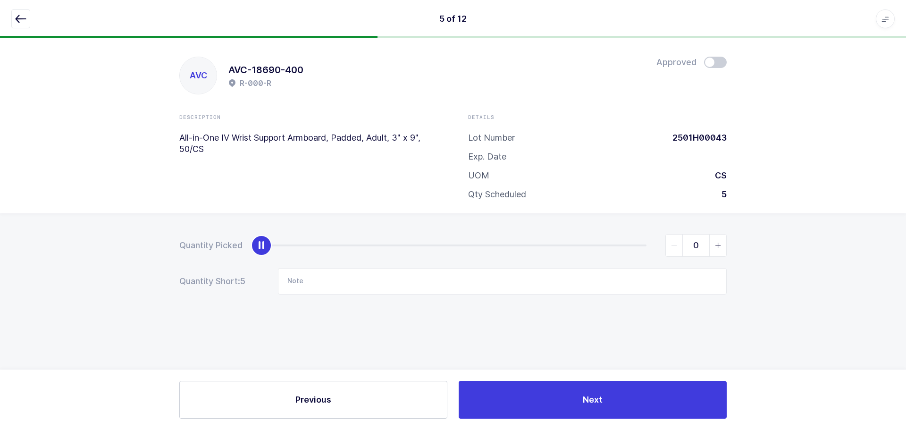
click at [24, 10] on div "5 of 12 Apps Core Warehouse Admin Mission Control Purchasing Baltazar N. Logout…" at bounding box center [453, 19] width 906 height 38
click at [16, 10] on button "button" at bounding box center [20, 18] width 19 height 19
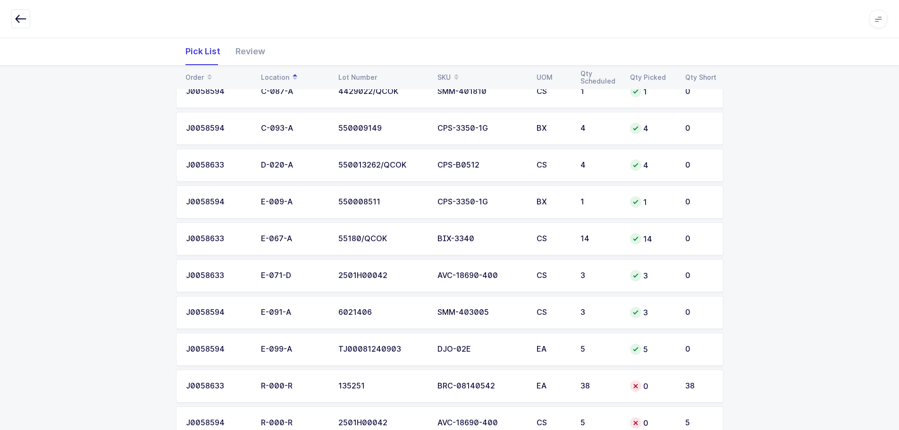
scroll to position [256, 0]
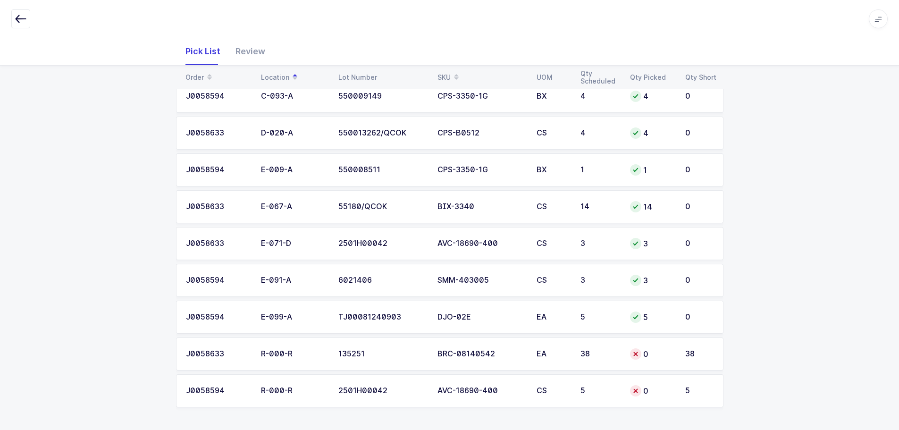
click at [666, 355] on div "0" at bounding box center [652, 353] width 44 height 11
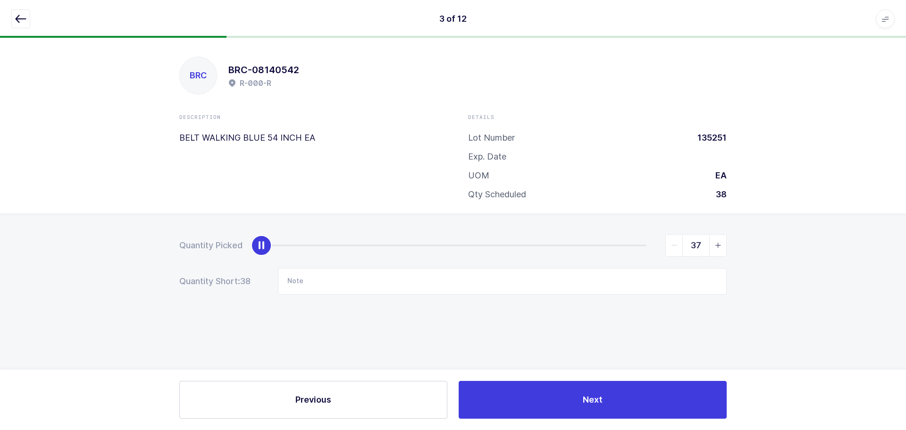
type input "38"
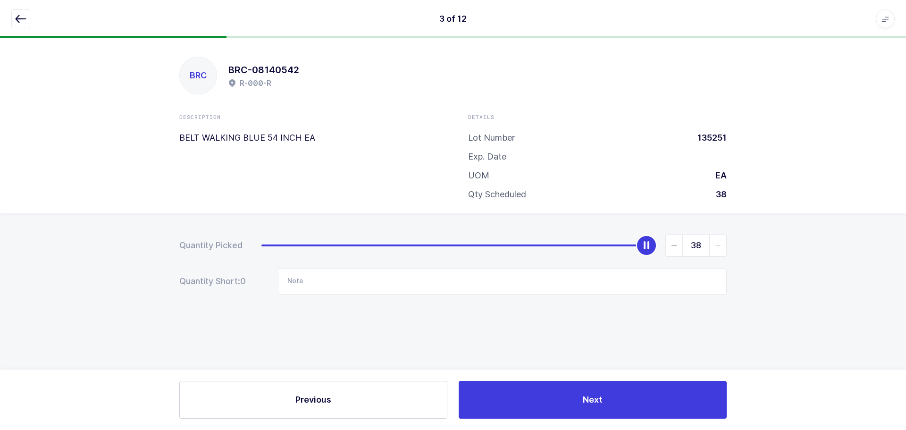
drag, startPoint x: 268, startPoint y: 246, endPoint x: 884, endPoint y: 250, distance: 616.2
click at [883, 251] on div "Quantity Picked 38 Quantity Short: 0 Note" at bounding box center [453, 297] width 906 height 168
click at [17, 19] on icon "button" at bounding box center [20, 18] width 11 height 11
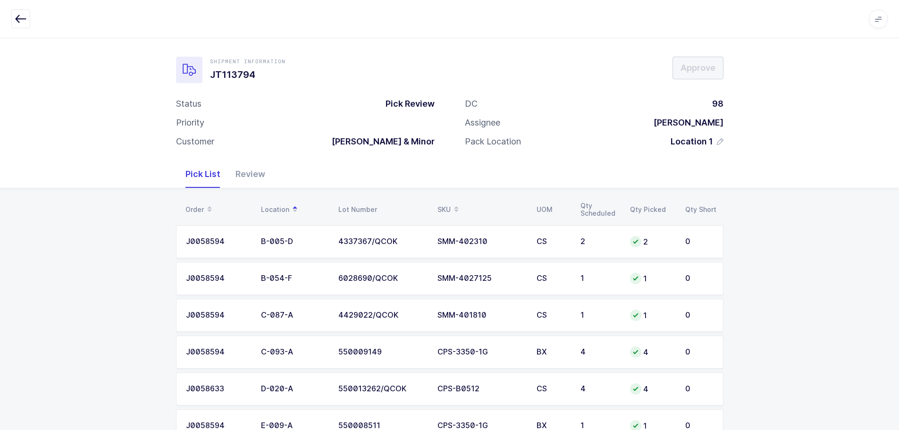
scroll to position [256, 0]
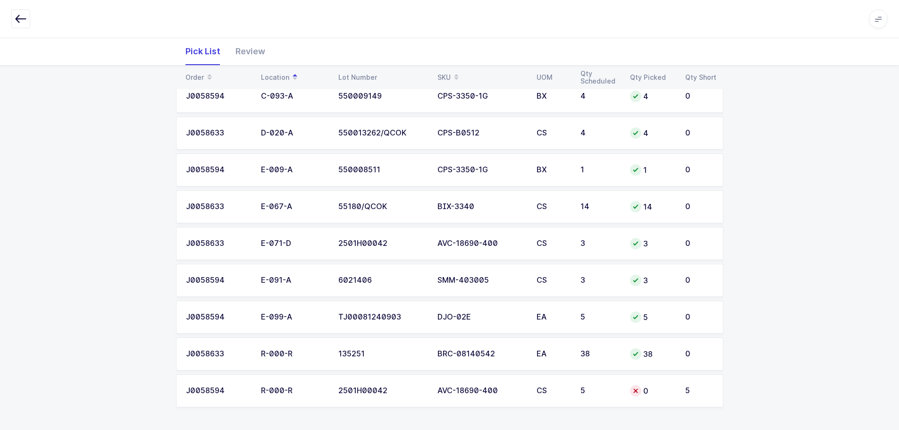
click at [656, 396] on div "0" at bounding box center [652, 390] width 44 height 11
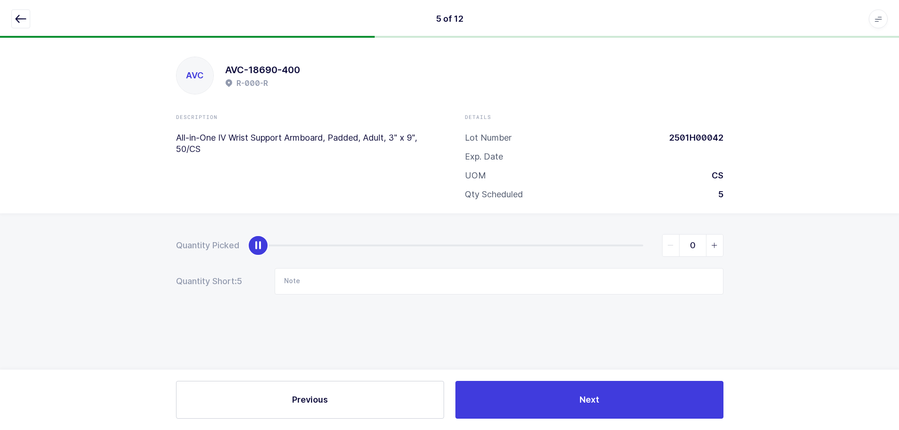
scroll to position [0, 0]
type input "5"
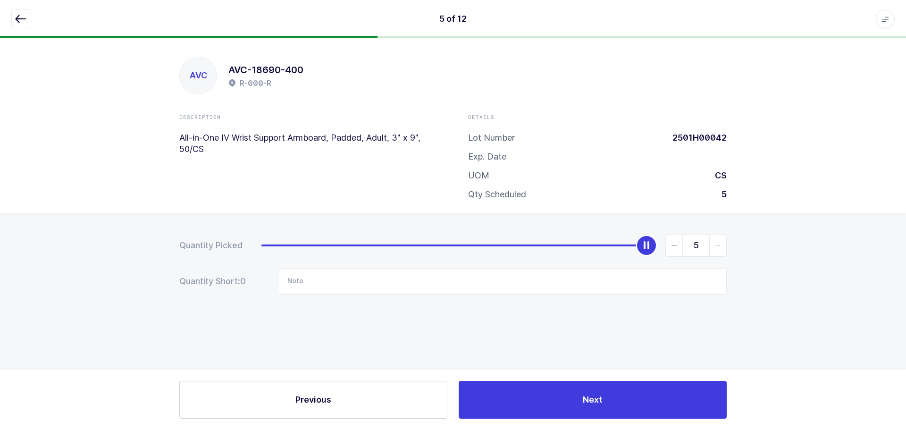
drag, startPoint x: 267, startPoint y: 242, endPoint x: 791, endPoint y: 233, distance: 524.3
click at [791, 233] on div "Quantity Picked 5 Quantity Short: 0 Note" at bounding box center [453, 297] width 906 height 168
click at [22, 13] on button "button" at bounding box center [20, 18] width 19 height 19
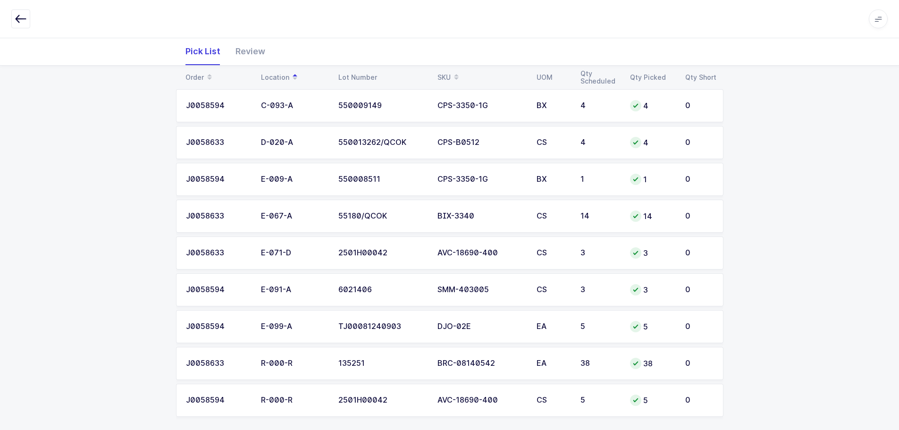
scroll to position [256, 0]
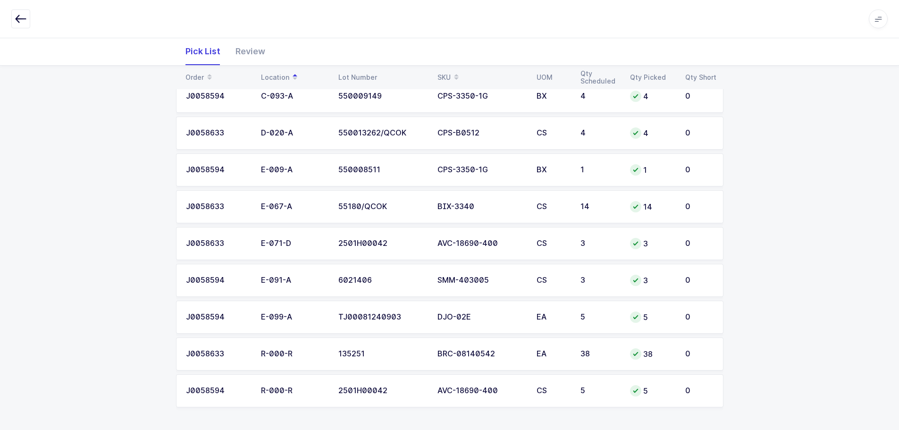
click at [23, 23] on icon "button" at bounding box center [20, 18] width 11 height 11
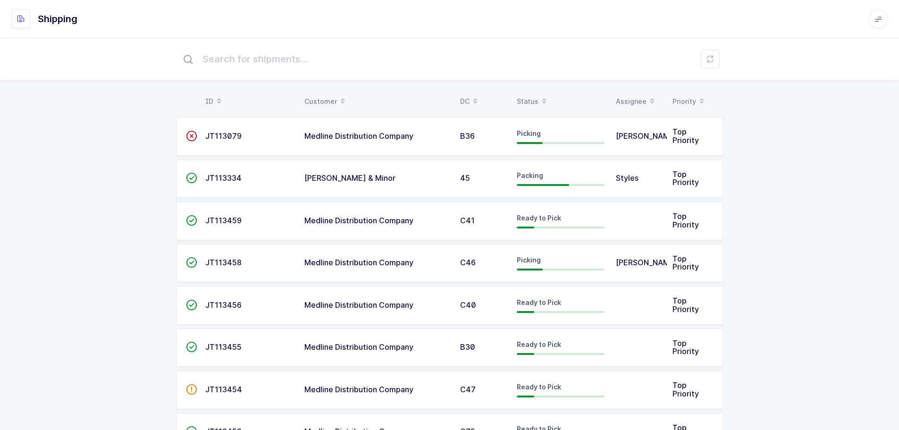
click at [531, 94] on div "Status" at bounding box center [561, 101] width 88 height 16
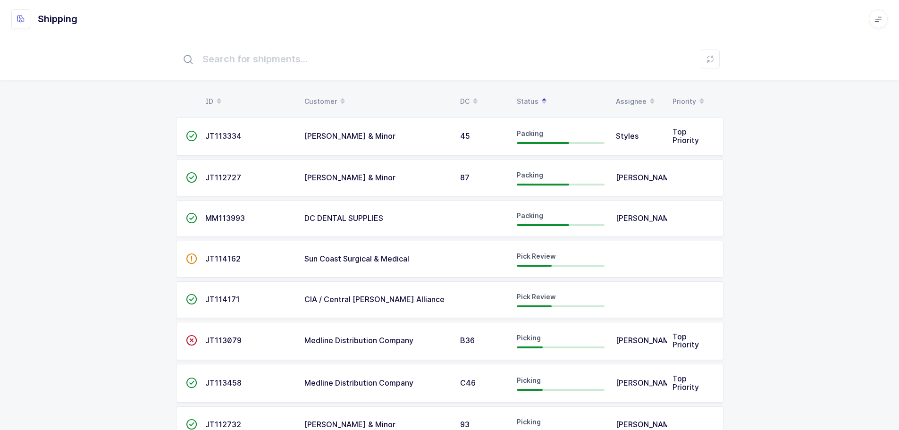
click at [445, 304] on div "CIA / Central [PERSON_NAME] Alliance" at bounding box center [376, 299] width 144 height 8
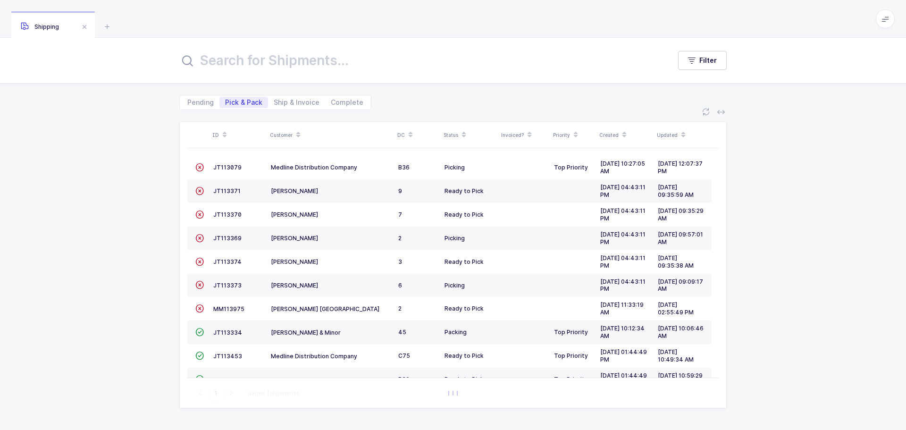
click at [458, 131] on span at bounding box center [463, 135] width 11 height 16
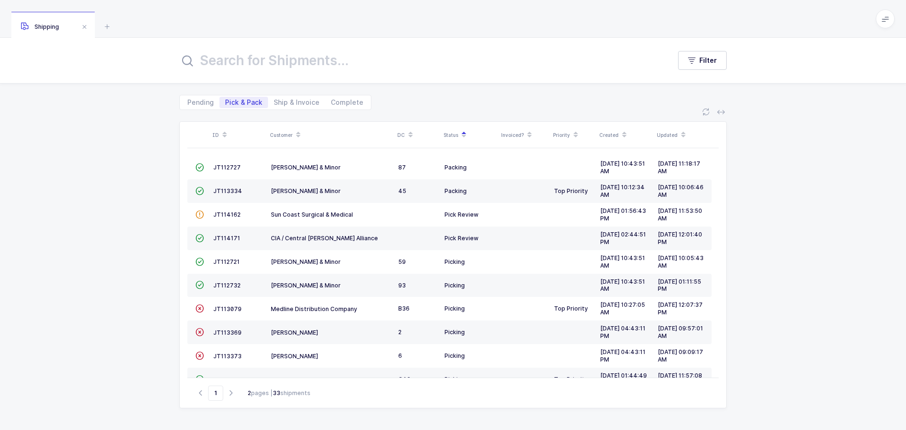
click at [293, 134] on span at bounding box center [298, 135] width 11 height 16
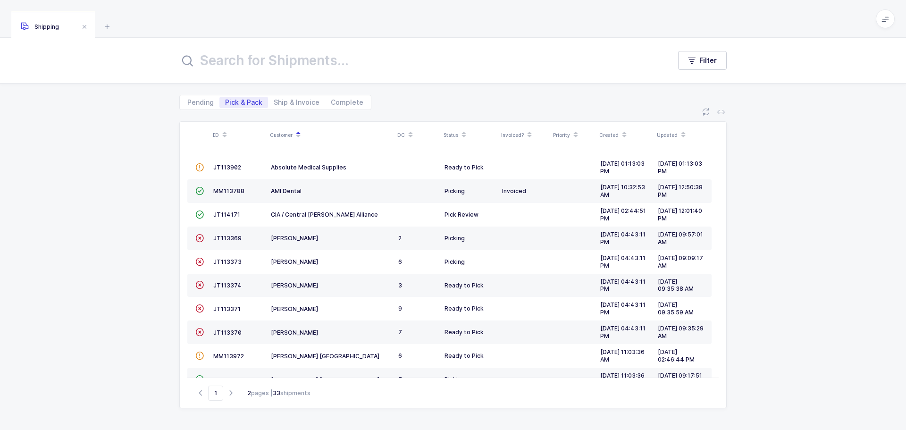
click at [223, 212] on span "JT114171" at bounding box center [226, 214] width 27 height 7
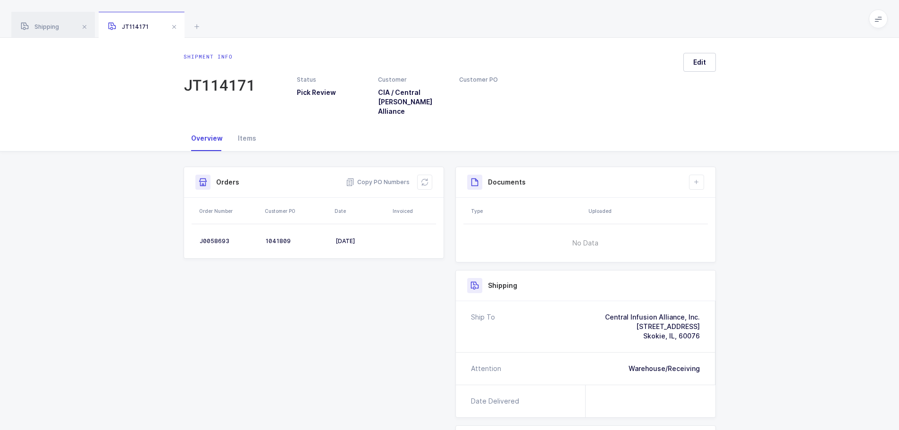
click at [421, 178] on icon at bounding box center [425, 182] width 8 height 8
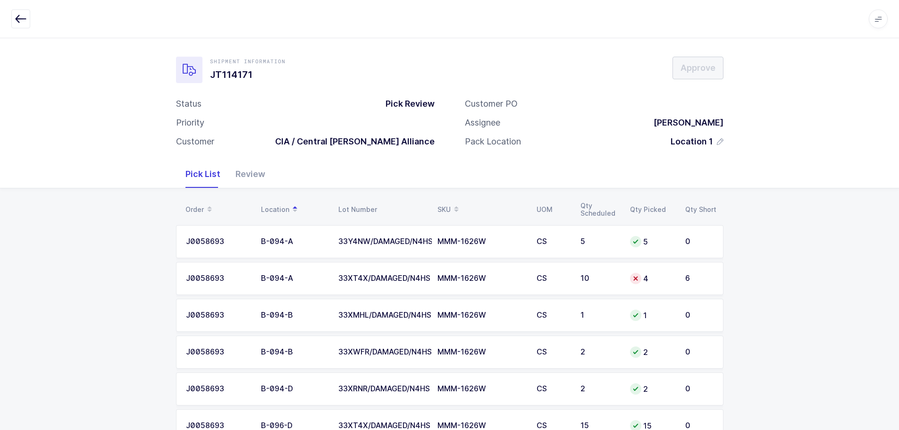
click at [655, 285] on td "4" at bounding box center [651, 278] width 55 height 33
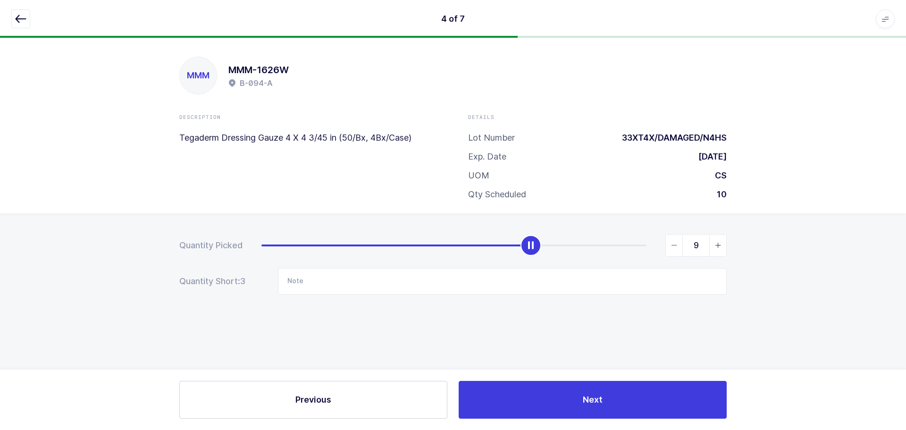
type input "10"
drag, startPoint x: 421, startPoint y: 247, endPoint x: 851, endPoint y: 209, distance: 431.1
click at [851, 209] on div "MMM MMM-1626W B-094-A Description Tegaderm Dressing Gauze 4 X 4 3/45 in (50/Bx,…" at bounding box center [453, 234] width 906 height 392
click at [20, 19] on icon "button" at bounding box center [20, 18] width 11 height 11
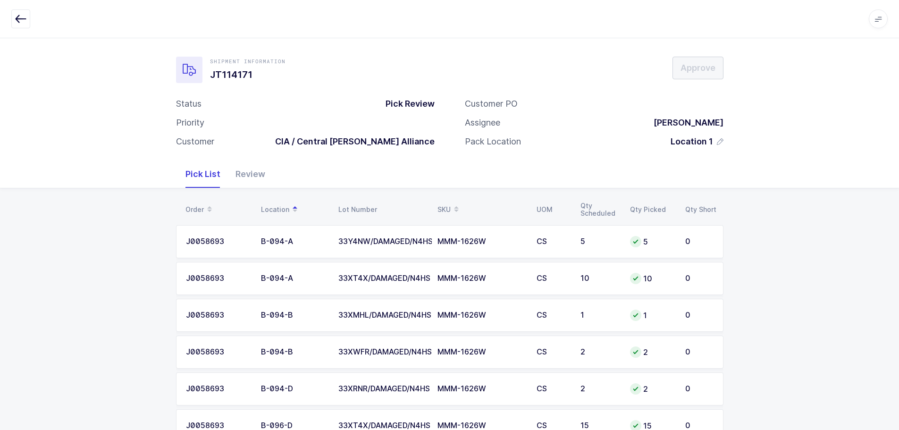
click at [247, 179] on div "Review" at bounding box center [250, 173] width 45 height 27
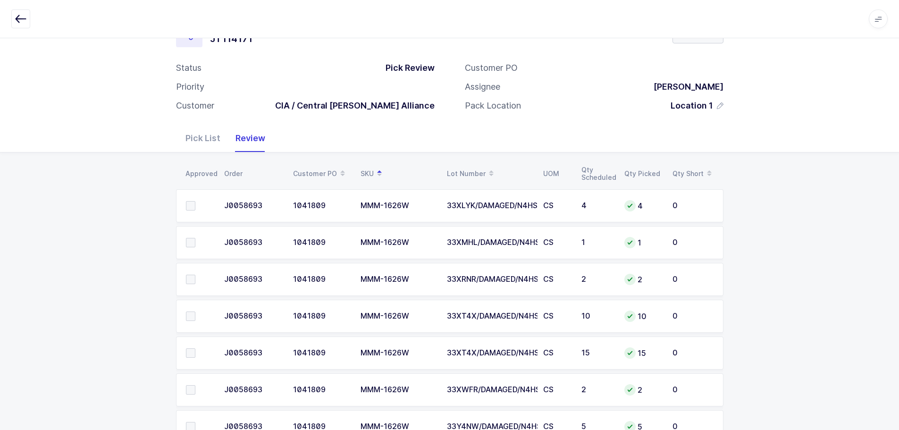
scroll to position [72, 0]
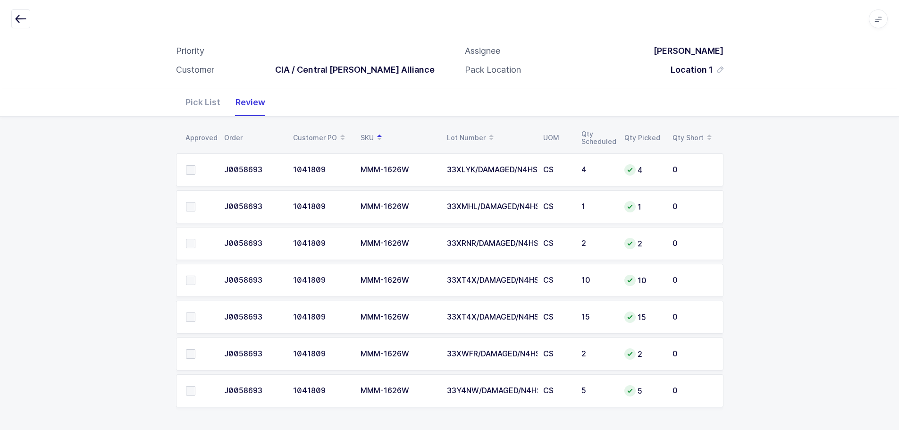
click at [191, 169] on span at bounding box center [190, 169] width 9 height 9
click at [195, 165] on input "checkbox" at bounding box center [195, 165] width 0 height 0
click at [194, 209] on span at bounding box center [190, 206] width 9 height 9
click at [195, 202] on input "checkbox" at bounding box center [195, 202] width 0 height 0
click at [194, 235] on td at bounding box center [197, 243] width 42 height 33
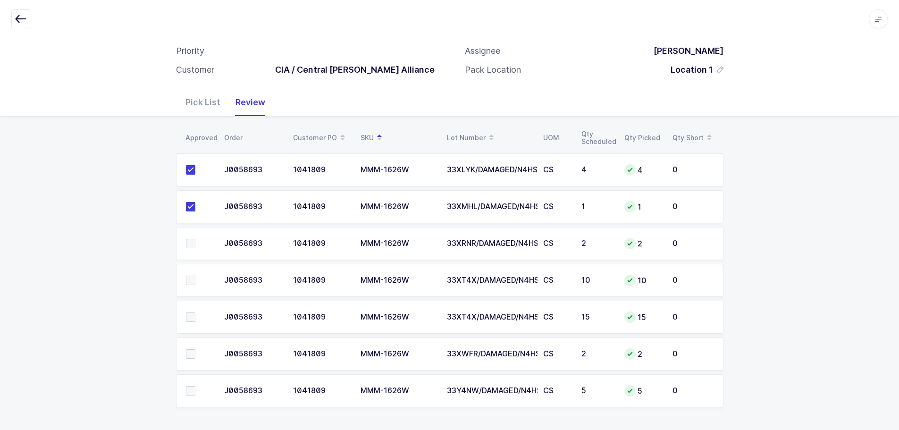
click at [192, 242] on span at bounding box center [190, 243] width 9 height 9
click at [195, 239] on input "checkbox" at bounding box center [195, 239] width 0 height 0
click at [191, 282] on span at bounding box center [190, 280] width 9 height 9
click at [195, 276] on input "checkbox" at bounding box center [195, 276] width 0 height 0
click at [192, 320] on span at bounding box center [190, 316] width 9 height 9
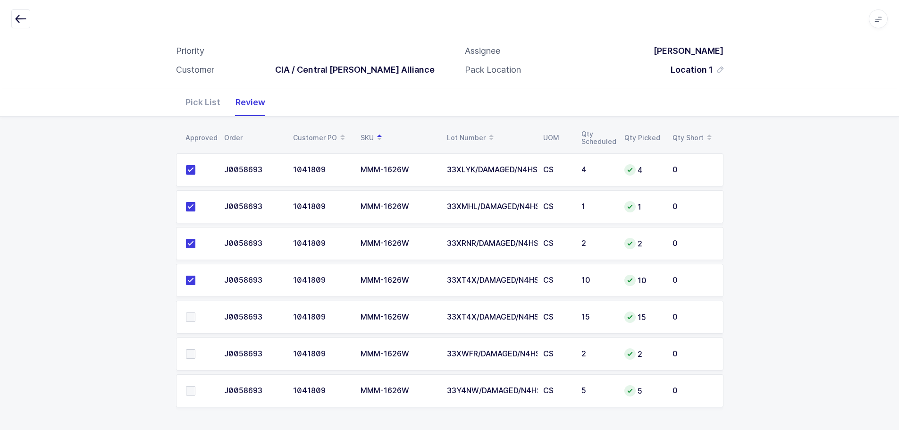
click at [195, 312] on input "checkbox" at bounding box center [195, 312] width 0 height 0
click at [189, 350] on span at bounding box center [190, 353] width 9 height 9
click at [195, 349] on input "checkbox" at bounding box center [195, 349] width 0 height 0
click at [189, 392] on span at bounding box center [190, 390] width 9 height 9
click at [195, 386] on input "checkbox" at bounding box center [195, 386] width 0 height 0
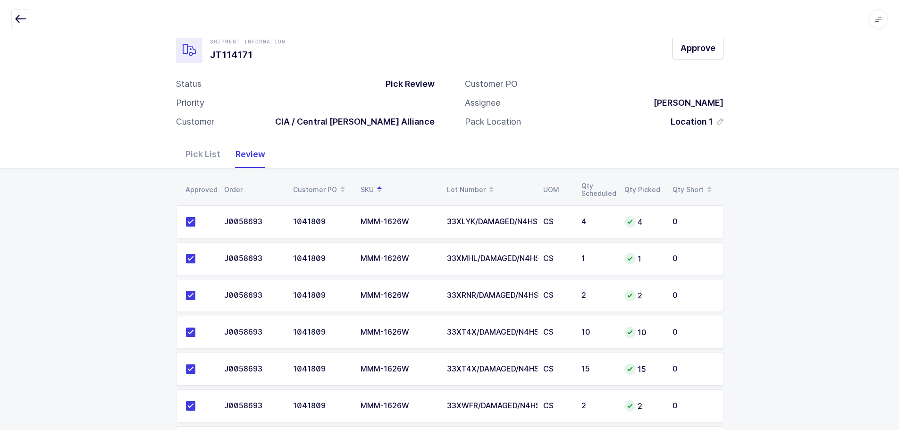
scroll to position [0, 0]
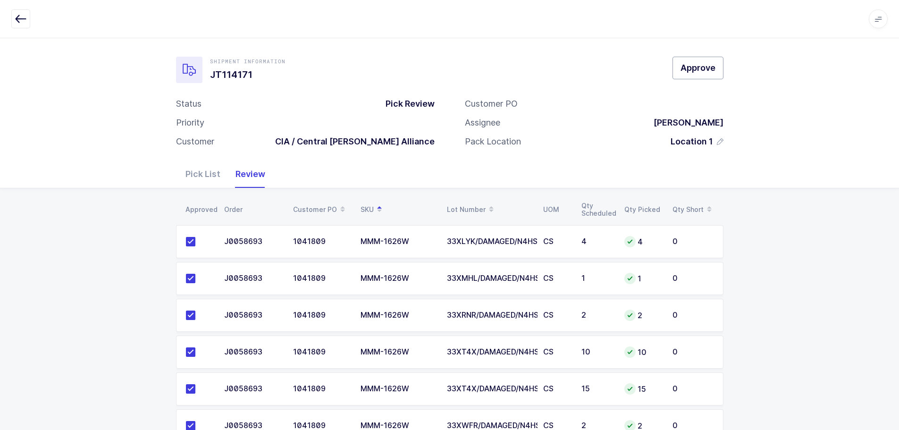
click at [701, 59] on button "Approve" at bounding box center [697, 68] width 51 height 23
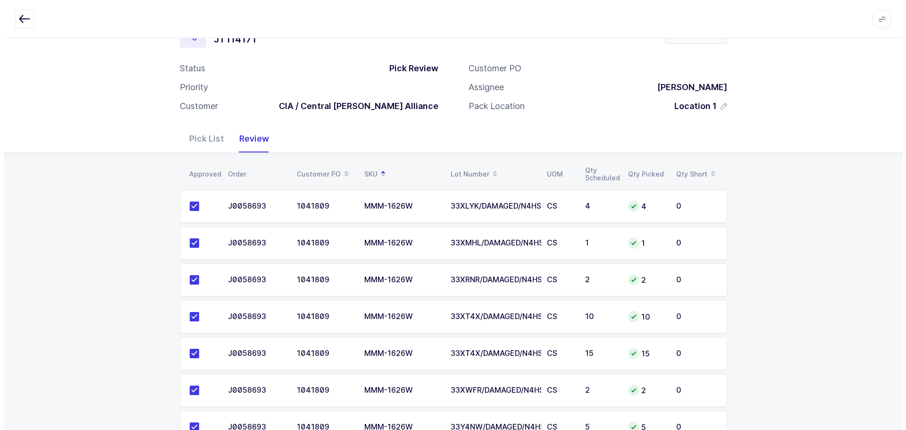
scroll to position [72, 0]
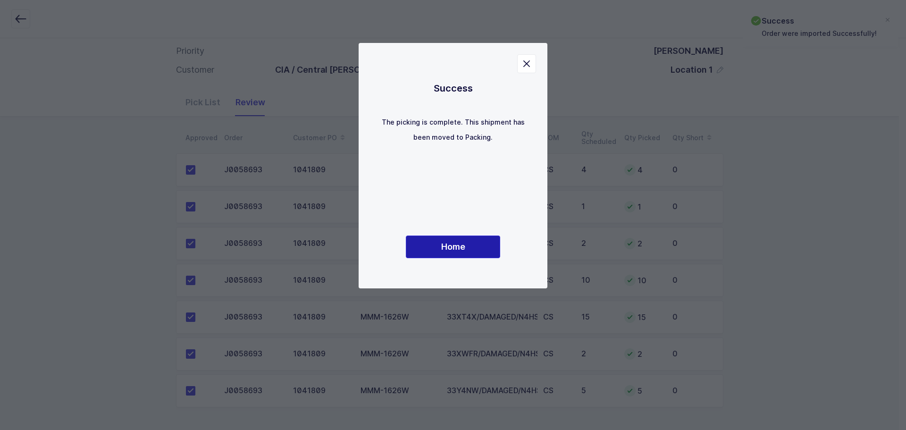
click at [456, 244] on span "Home" at bounding box center [453, 247] width 24 height 12
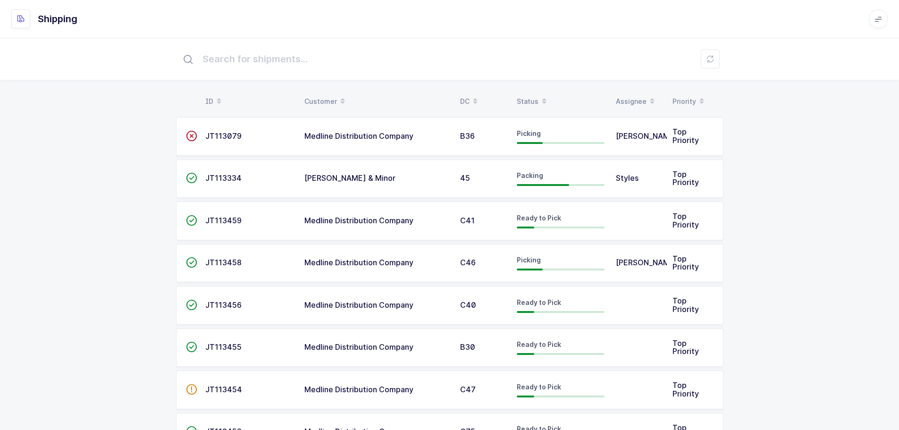
click at [531, 97] on div "Status" at bounding box center [561, 101] width 88 height 16
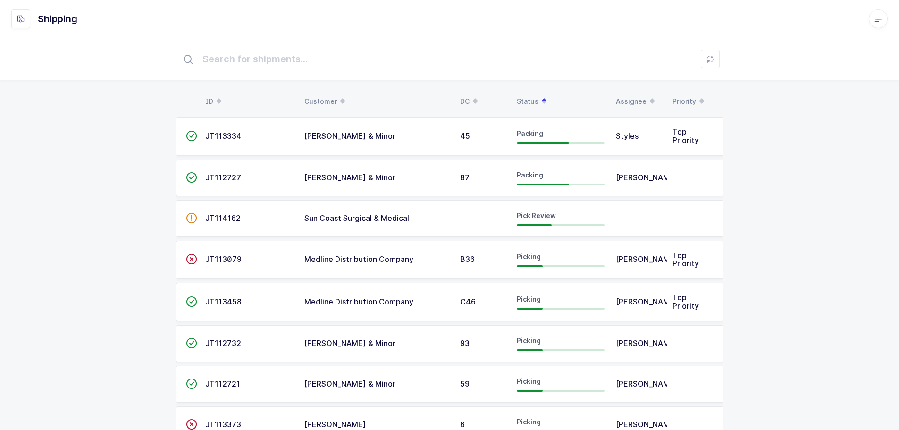
drag, startPoint x: 747, startPoint y: 109, endPoint x: 729, endPoint y: 113, distance: 18.4
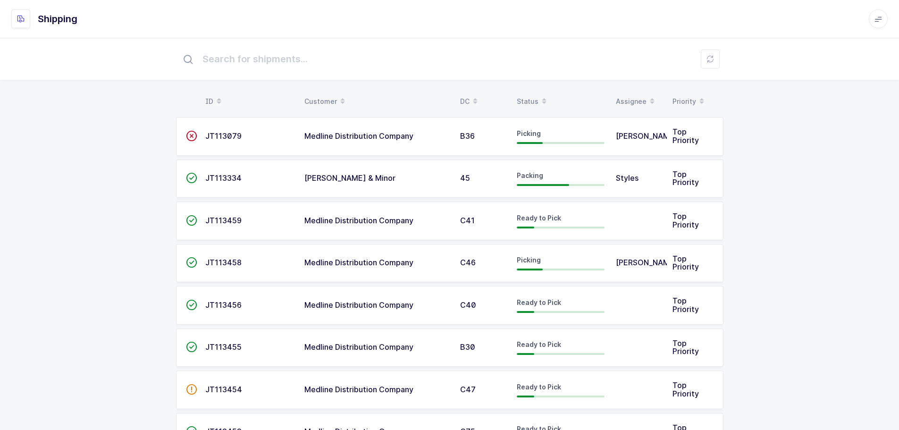
click at [525, 98] on div "Status" at bounding box center [561, 101] width 88 height 16
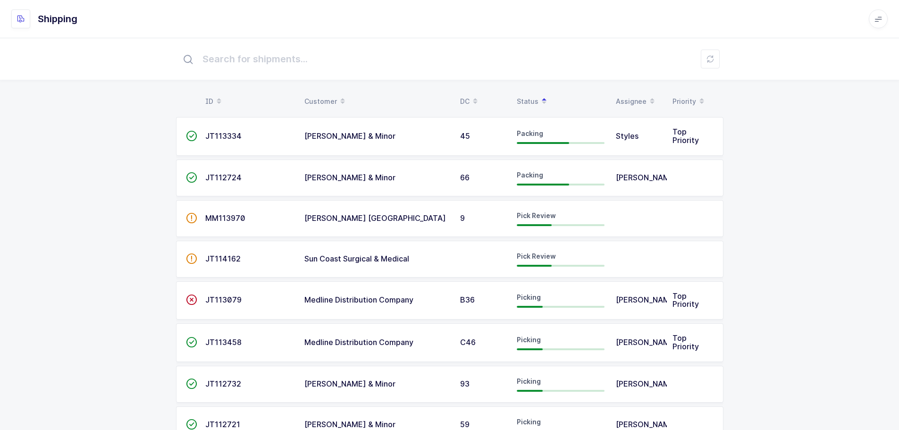
click at [268, 260] on div "JT114162" at bounding box center [249, 259] width 88 height 8
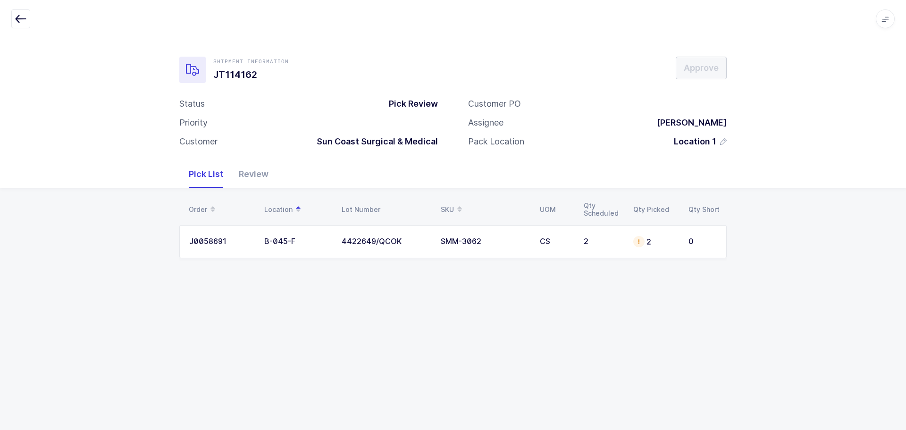
click at [472, 333] on div "Shipment Information JT114162 Approve Status Pick Review Priority Customer Sun …" at bounding box center [453, 234] width 906 height 392
click at [18, 16] on icon "button" at bounding box center [20, 18] width 11 height 11
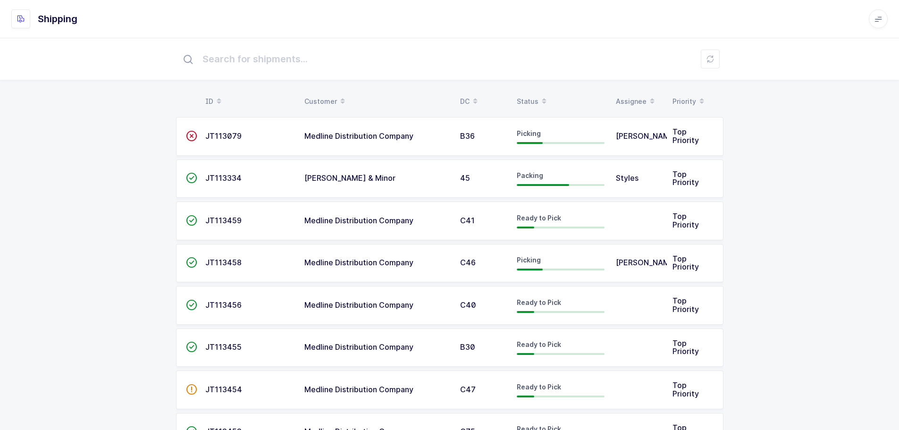
click at [524, 98] on div "Status" at bounding box center [561, 101] width 88 height 16
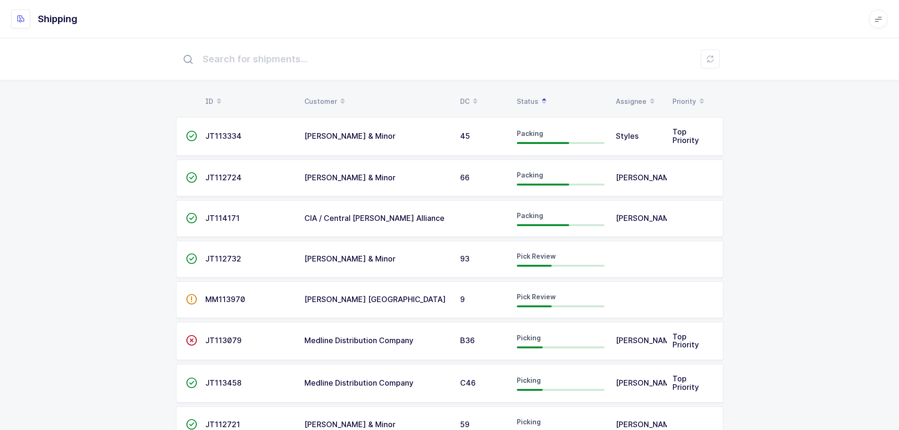
click at [322, 258] on span "[PERSON_NAME] & Minor" at bounding box center [349, 258] width 91 height 9
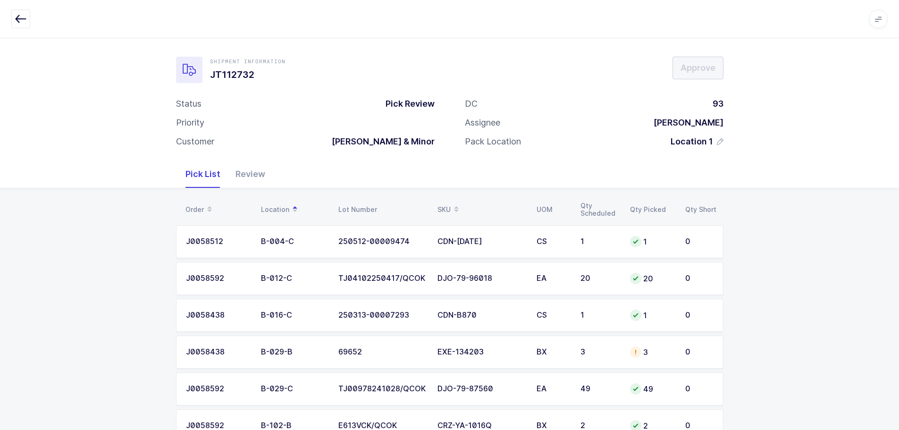
click at [20, 16] on icon "button" at bounding box center [20, 18] width 11 height 11
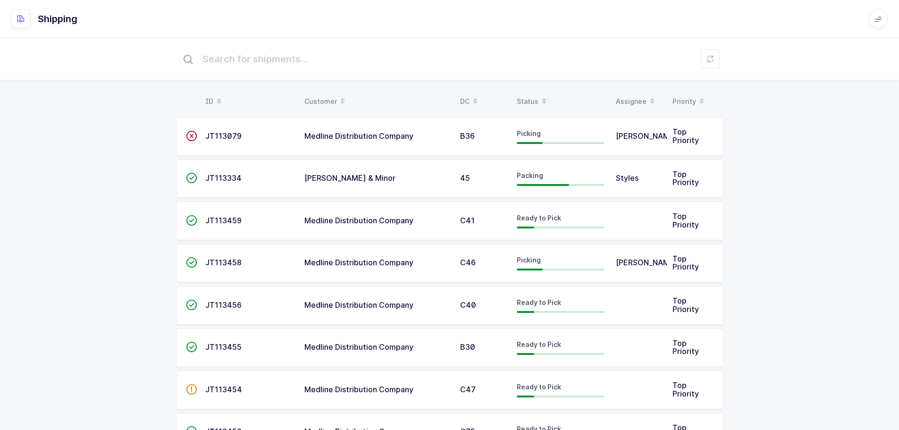
click at [521, 99] on div "Status" at bounding box center [561, 101] width 88 height 16
